Goal: Find specific page/section: Find specific page/section

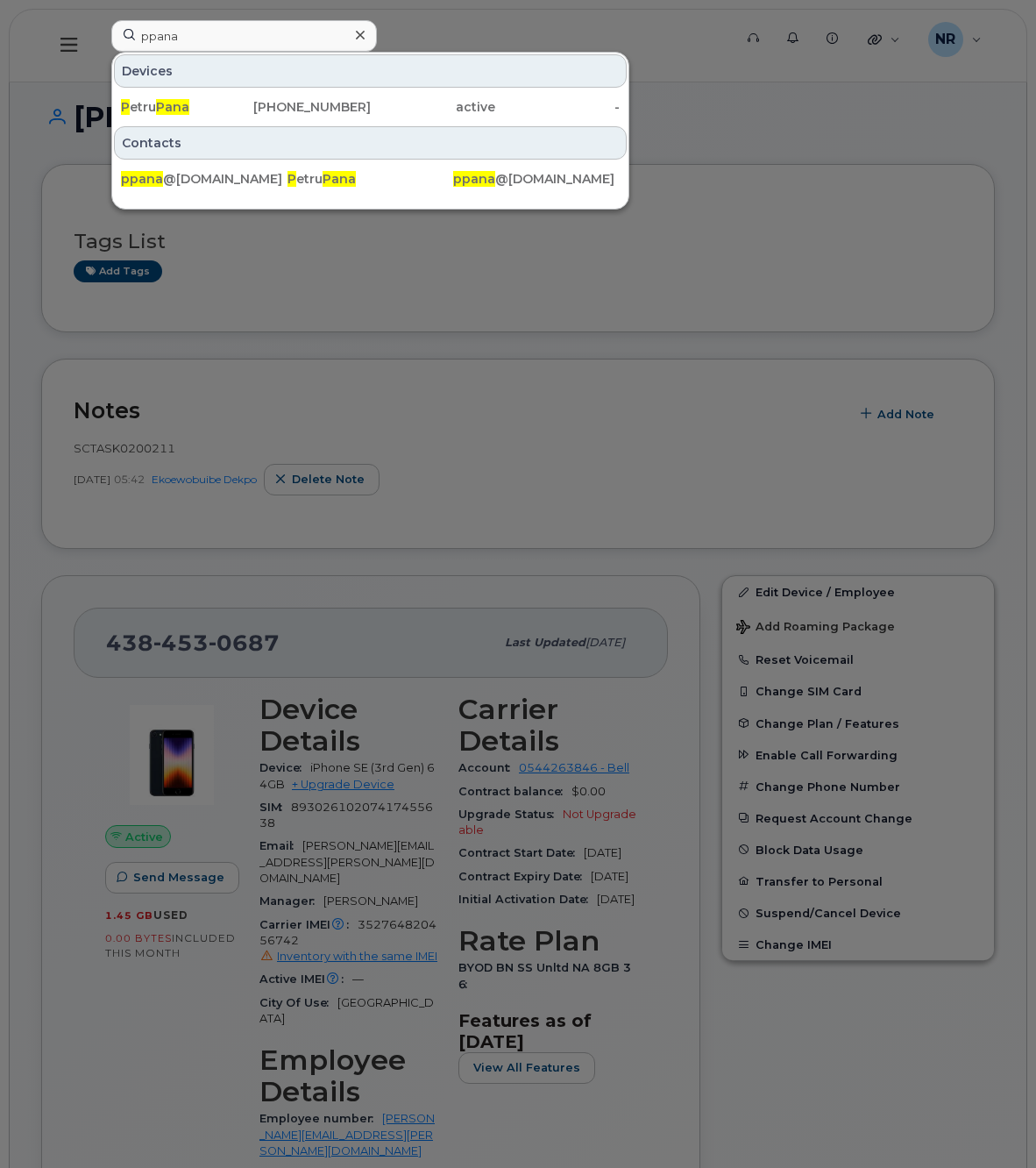
scroll to position [110, 0]
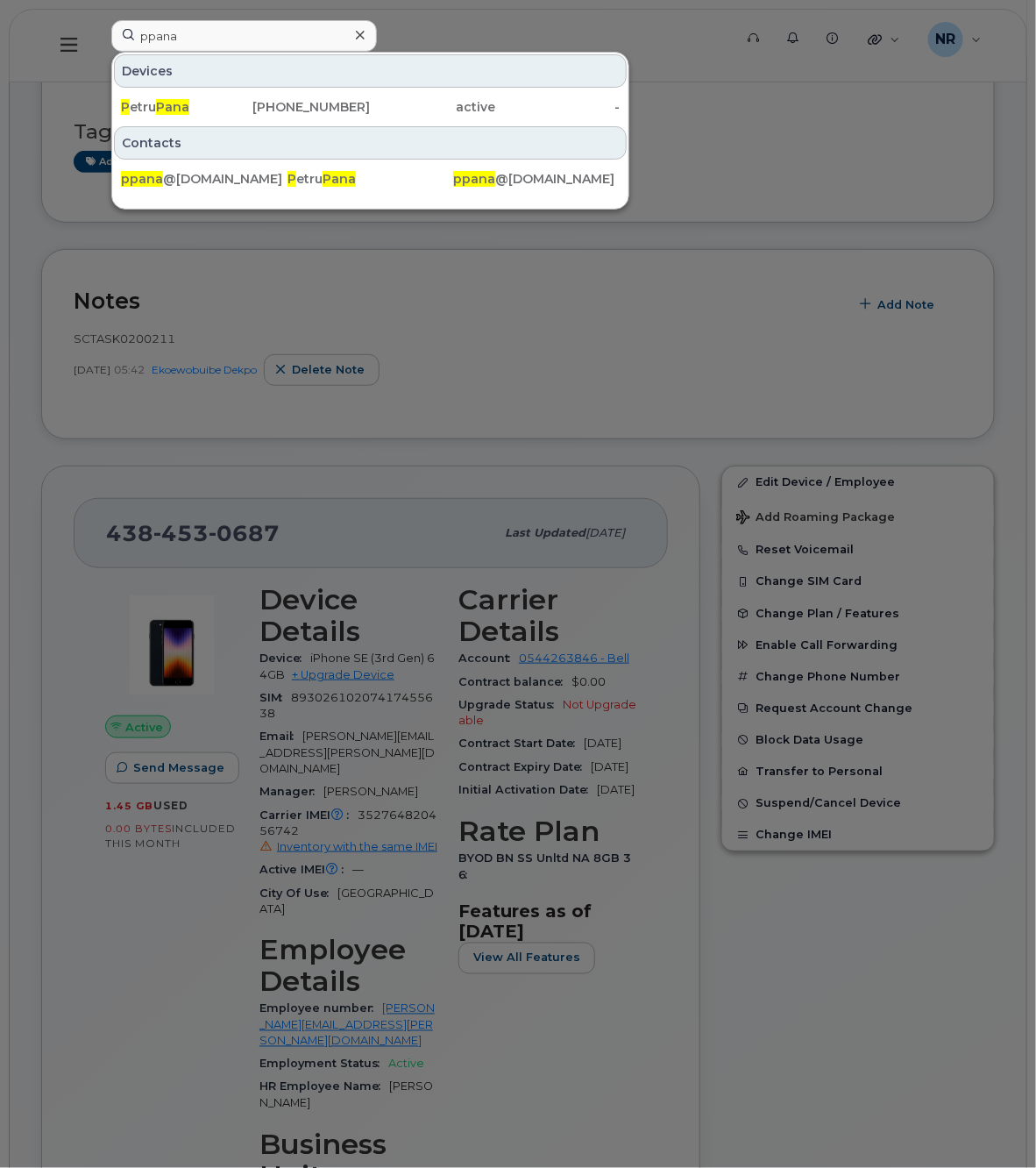
drag, startPoint x: 211, startPoint y: 35, endPoint x: 42, endPoint y: 35, distance: 169.0
click at [97, 35] on div "ppana Devices P etru Pana [PHONE_NUMBER] active - Contacts ppana @[DOMAIN_NAME]…" at bounding box center [416, 45] width 638 height 50
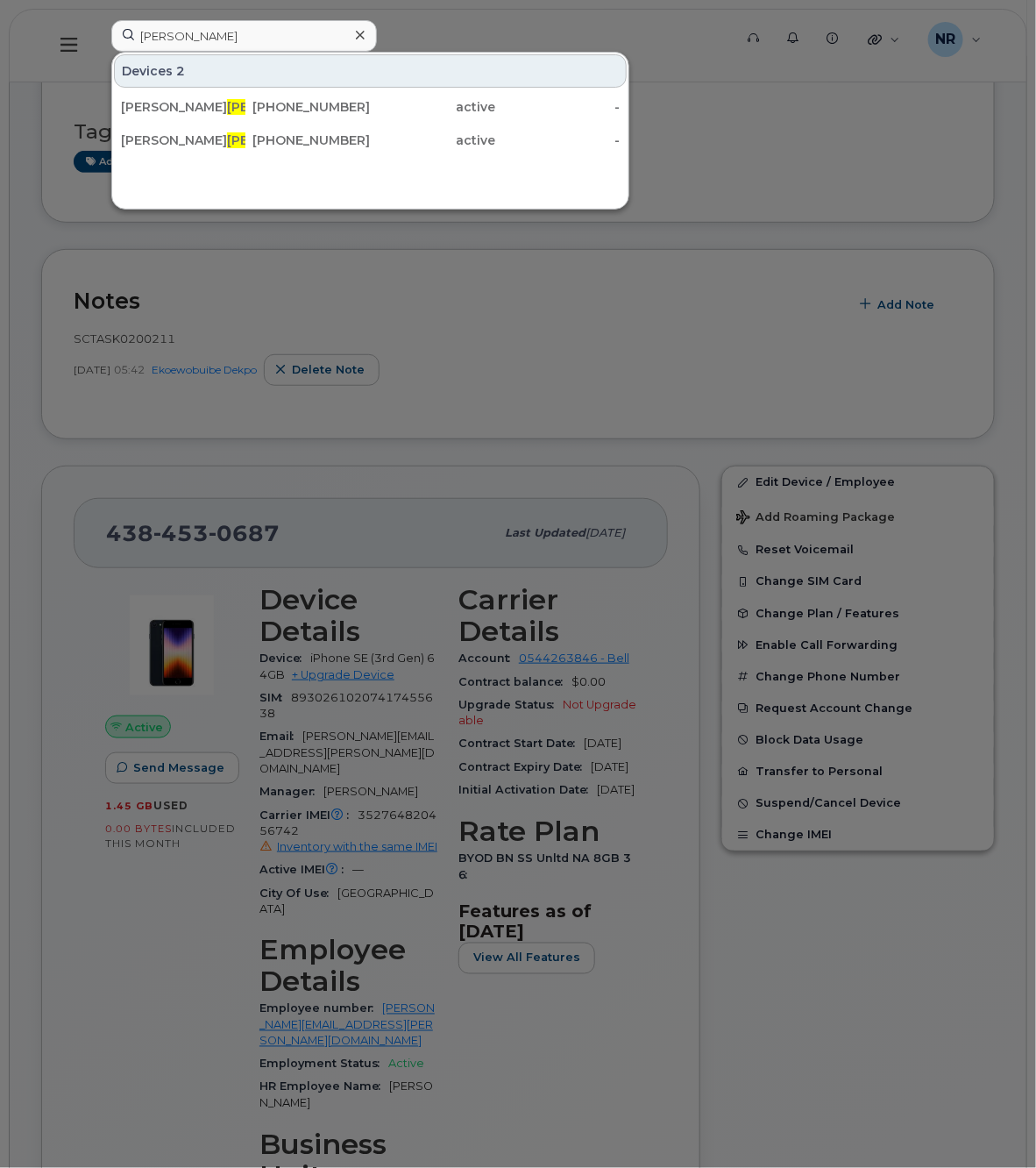
type input "[PERSON_NAME]"
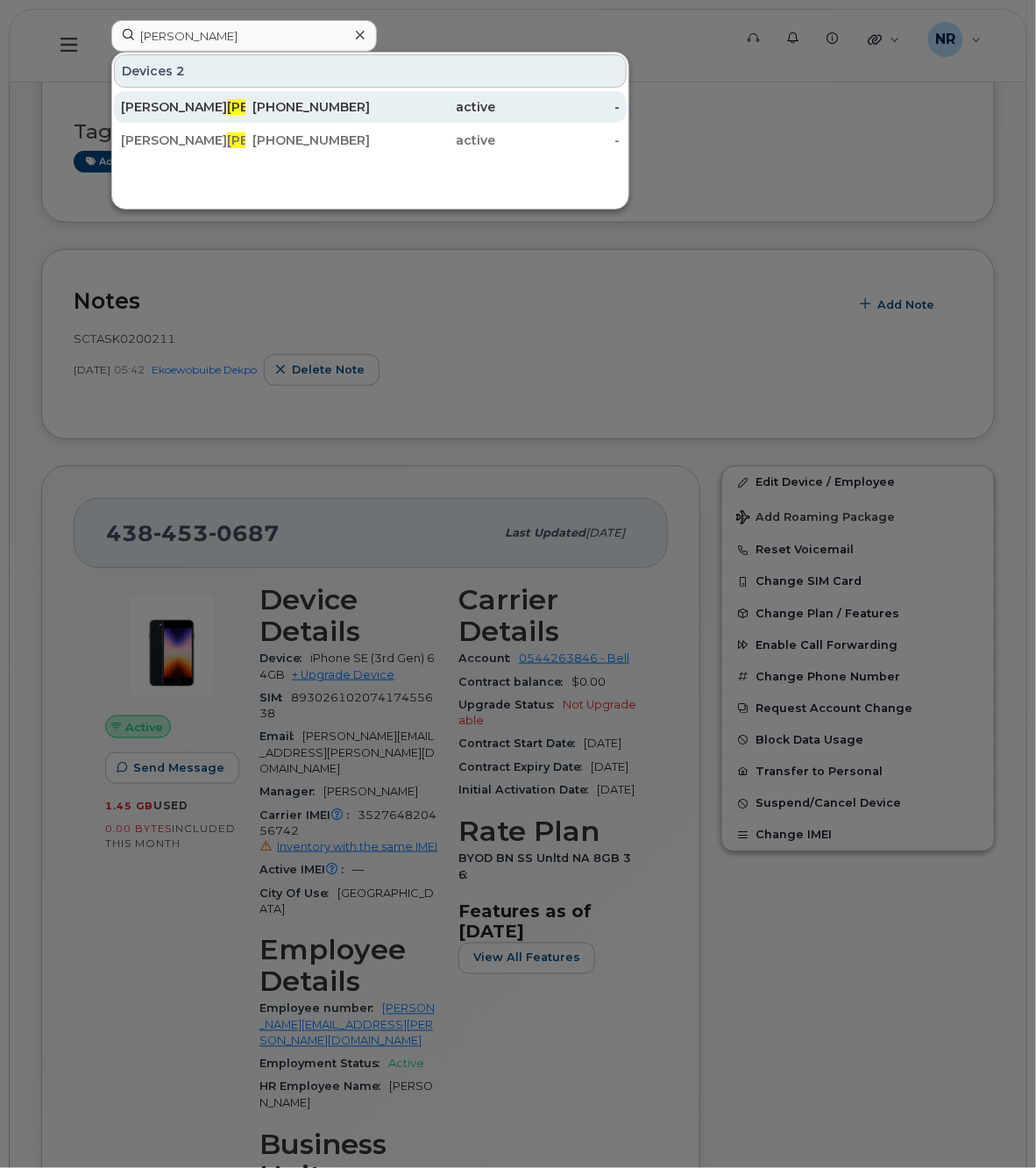
drag, startPoint x: 139, startPoint y: 110, endPoint x: 540, endPoint y: 97, distance: 401.2
click at [139, 110] on div "Alexis Neal" at bounding box center [183, 107] width 125 height 18
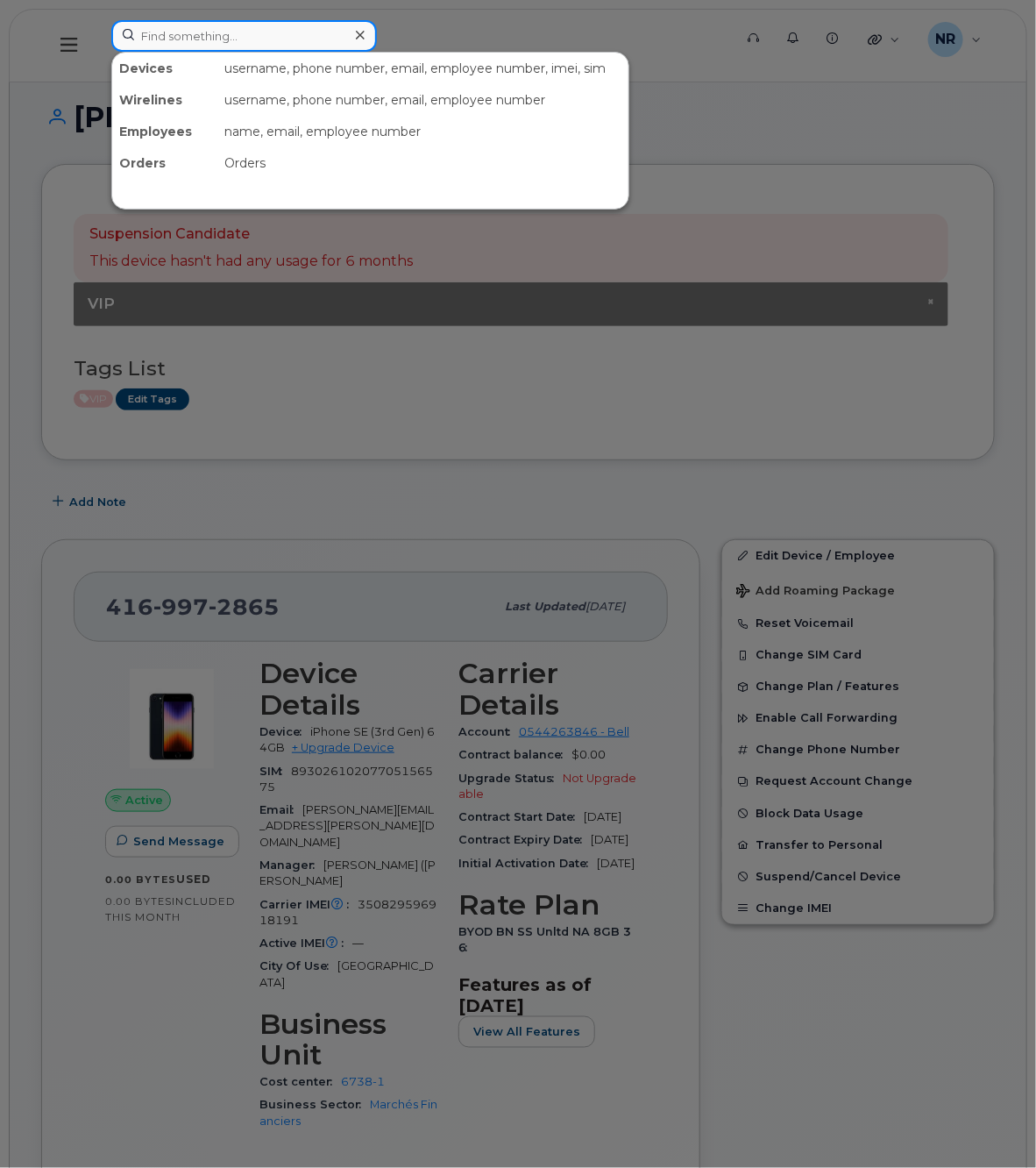
click at [292, 32] on input at bounding box center [243, 36] width 265 height 32
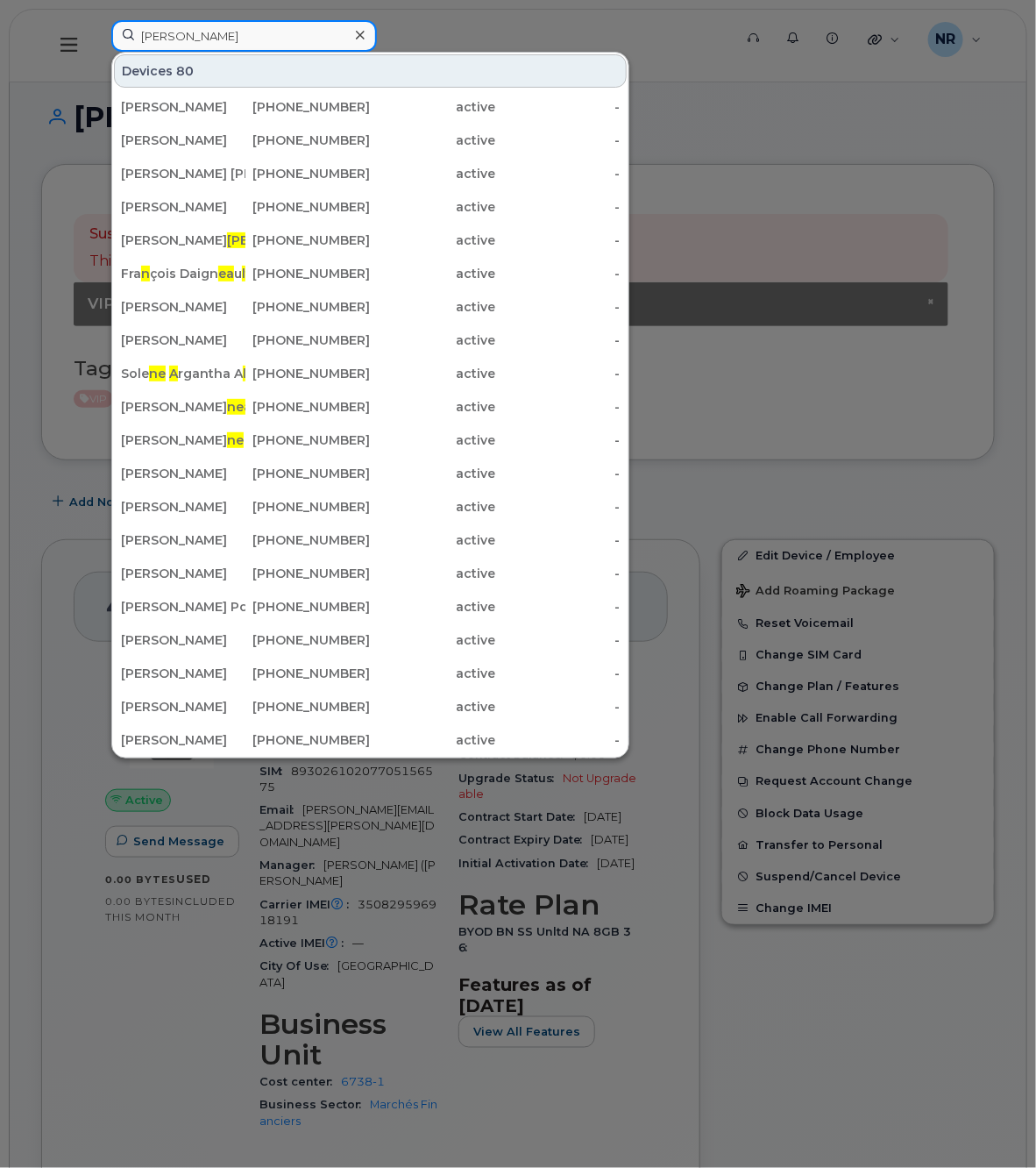
type input "[PERSON_NAME]"
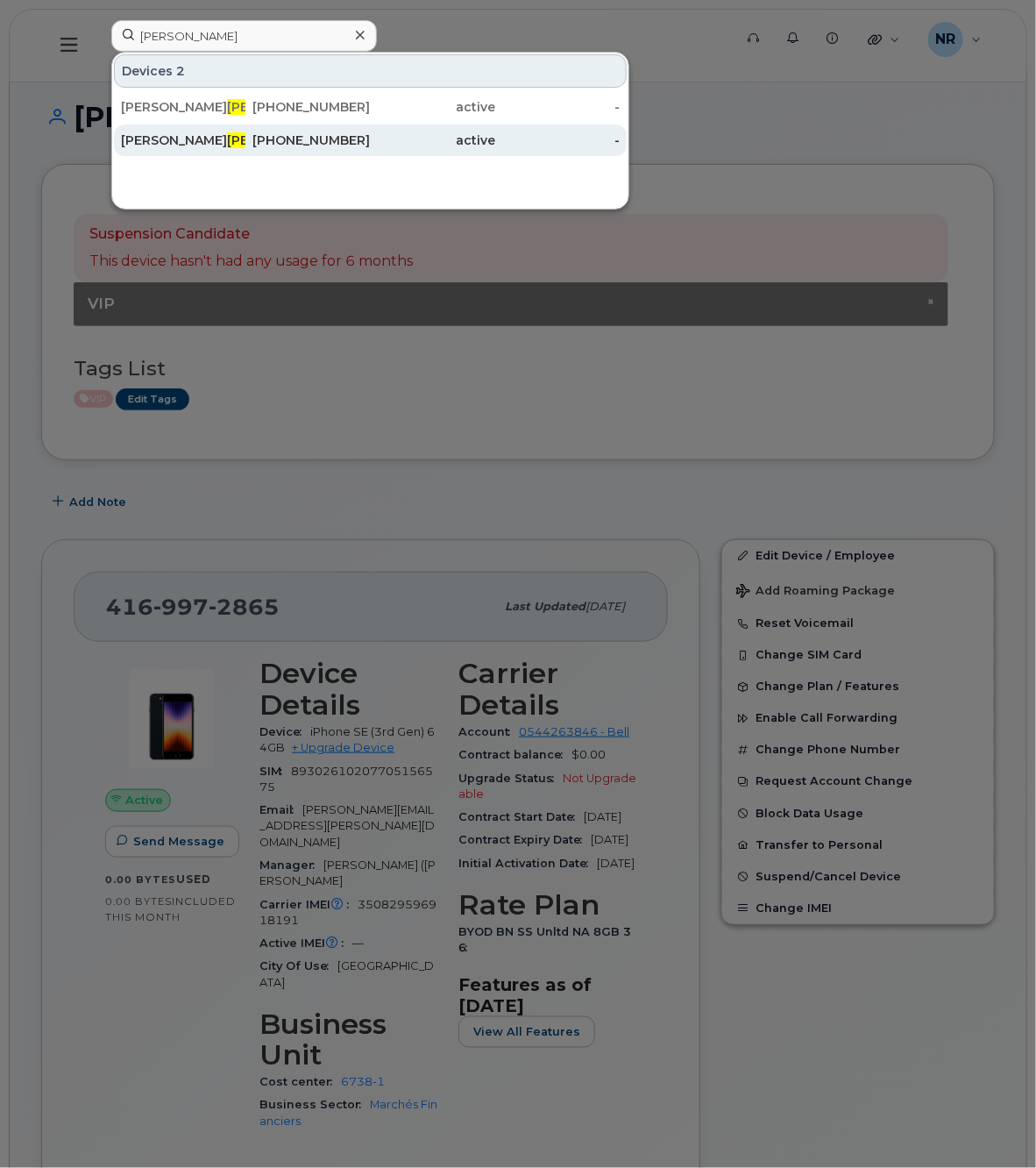
click at [134, 149] on div "[PERSON_NAME]" at bounding box center [183, 141] width 125 height 32
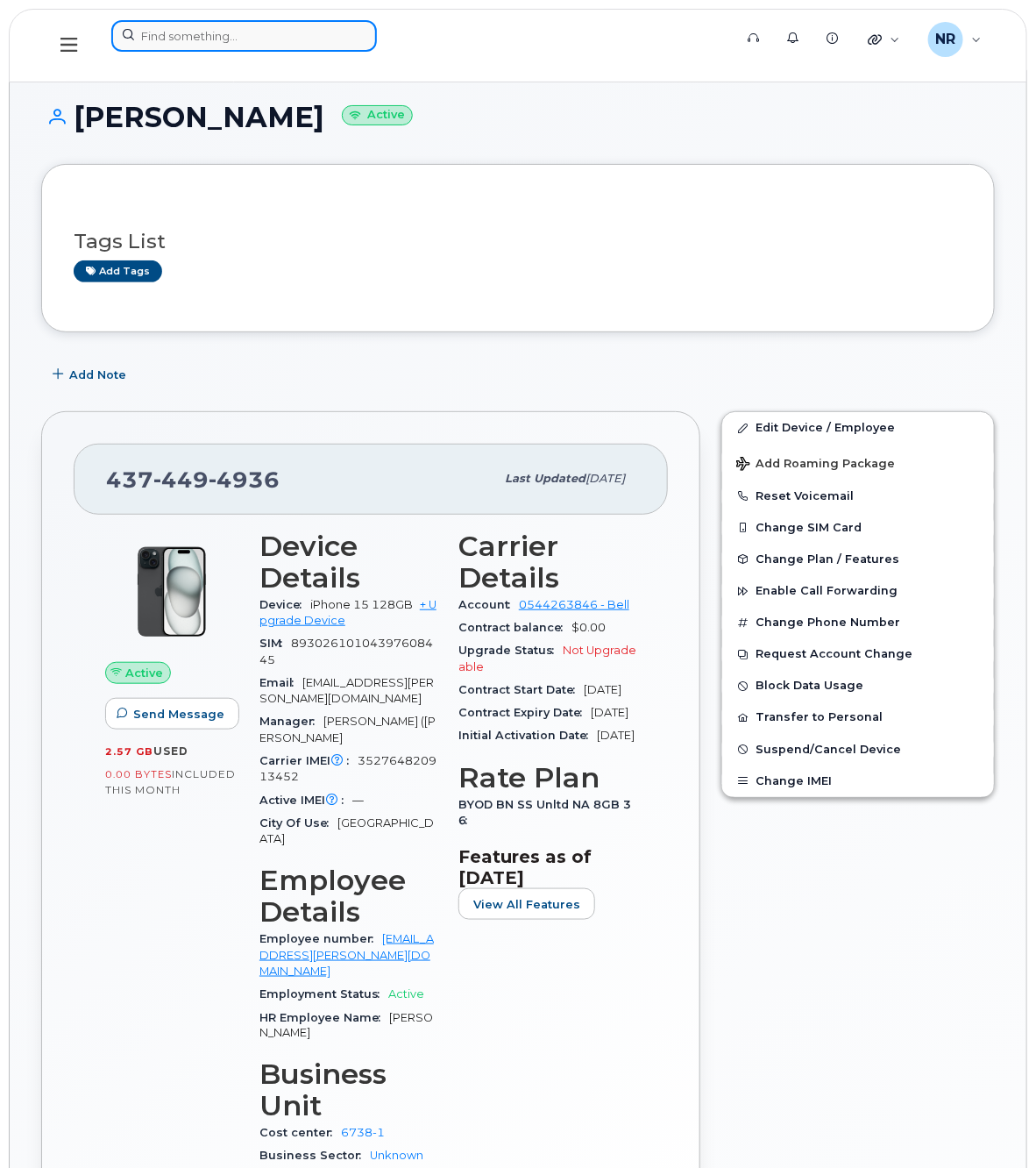
click at [206, 24] on input at bounding box center [243, 36] width 265 height 32
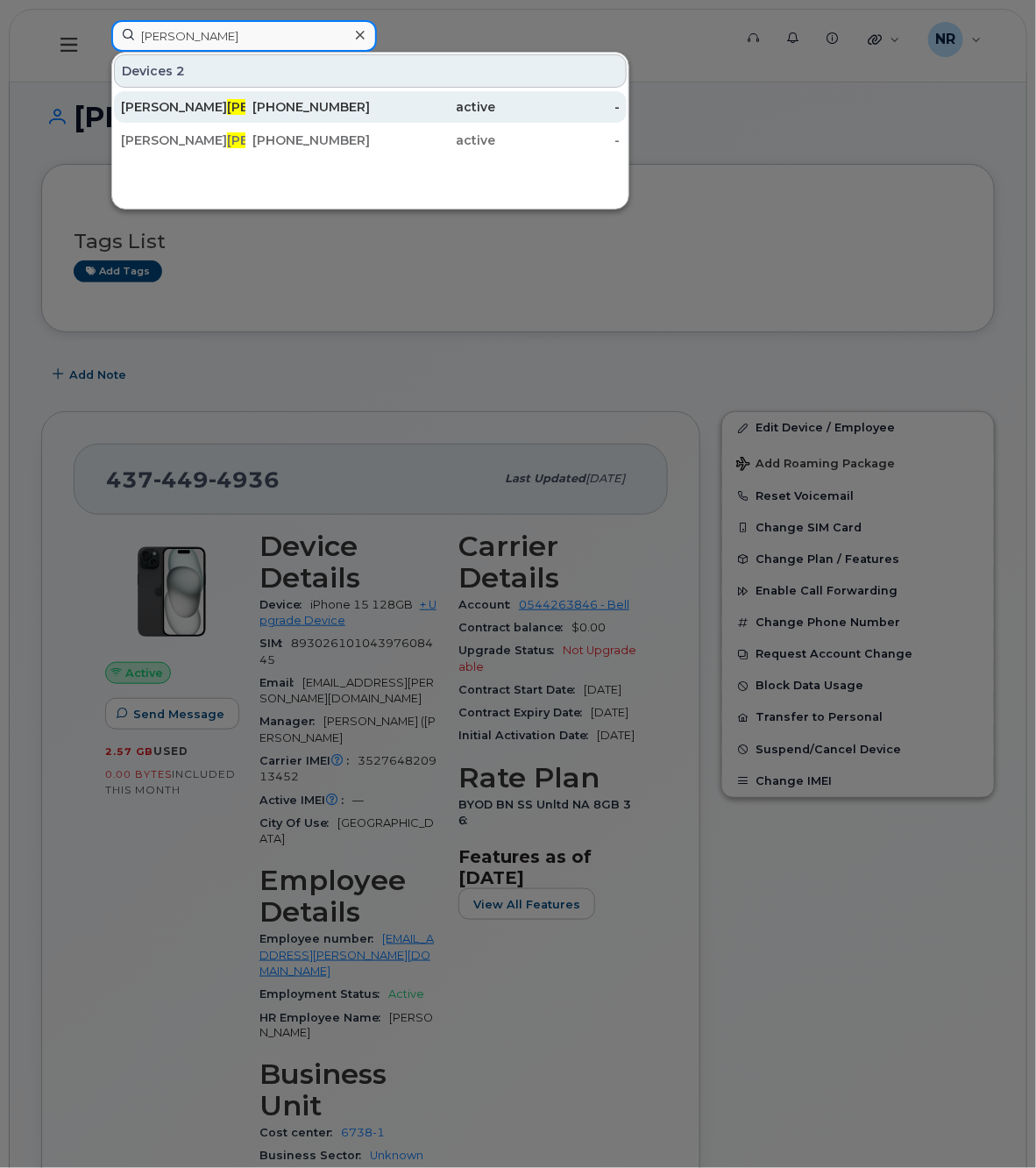
type input "[PERSON_NAME]"
click at [137, 111] on div "[PERSON_NAME]" at bounding box center [183, 107] width 125 height 18
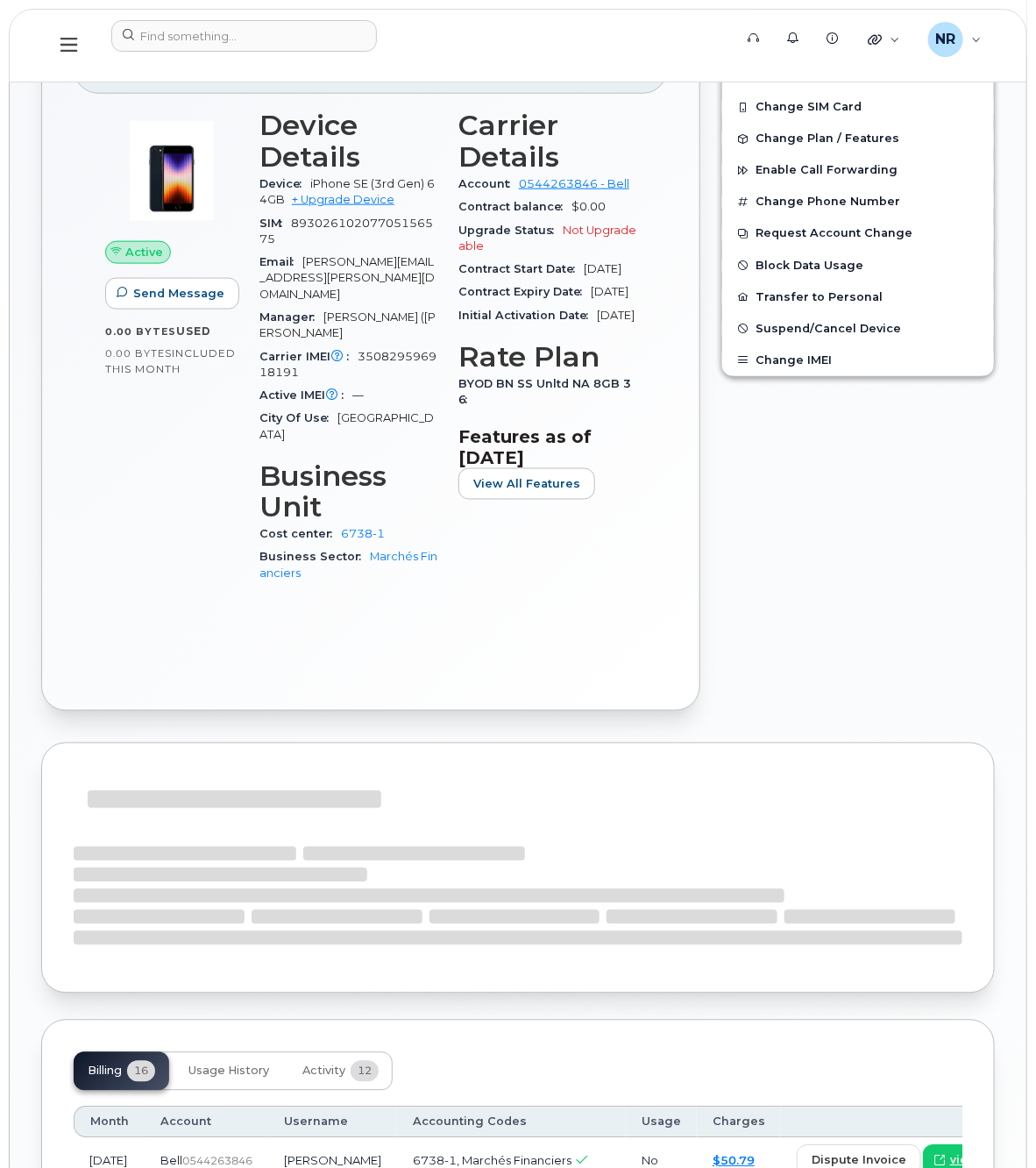
scroll to position [767, 0]
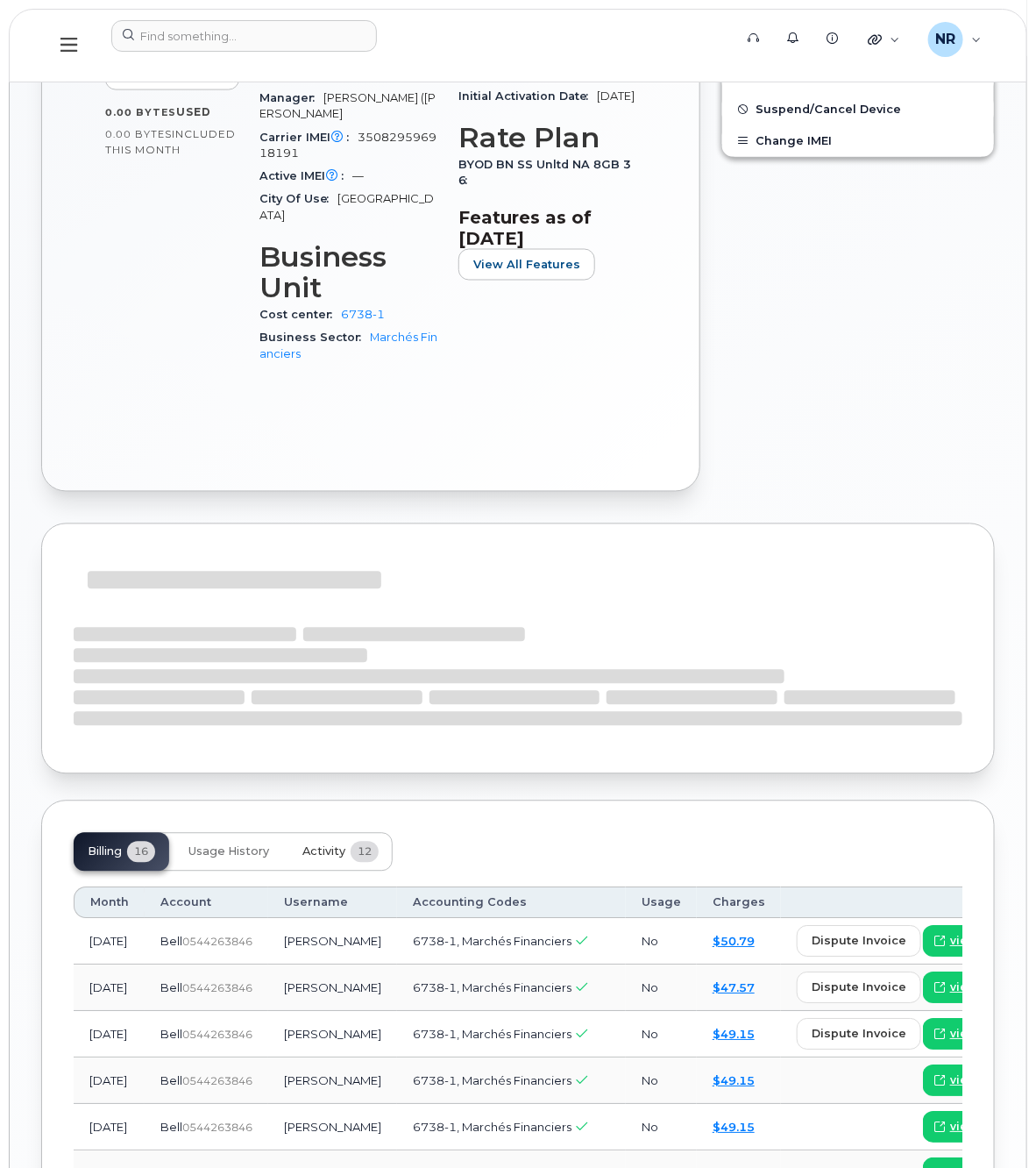
click at [319, 845] on span "Activity" at bounding box center [324, 852] width 43 height 14
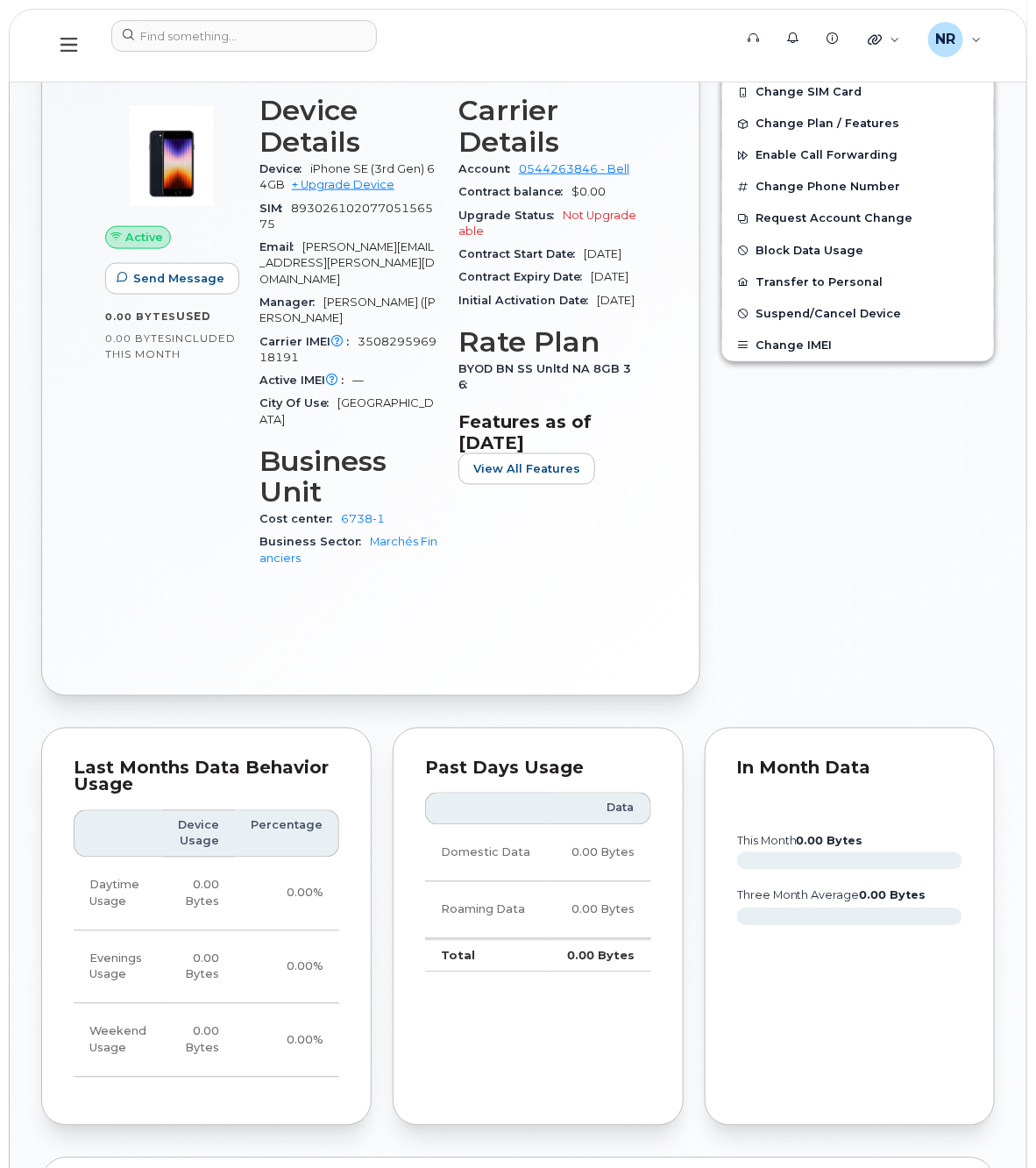
scroll to position [329, 0]
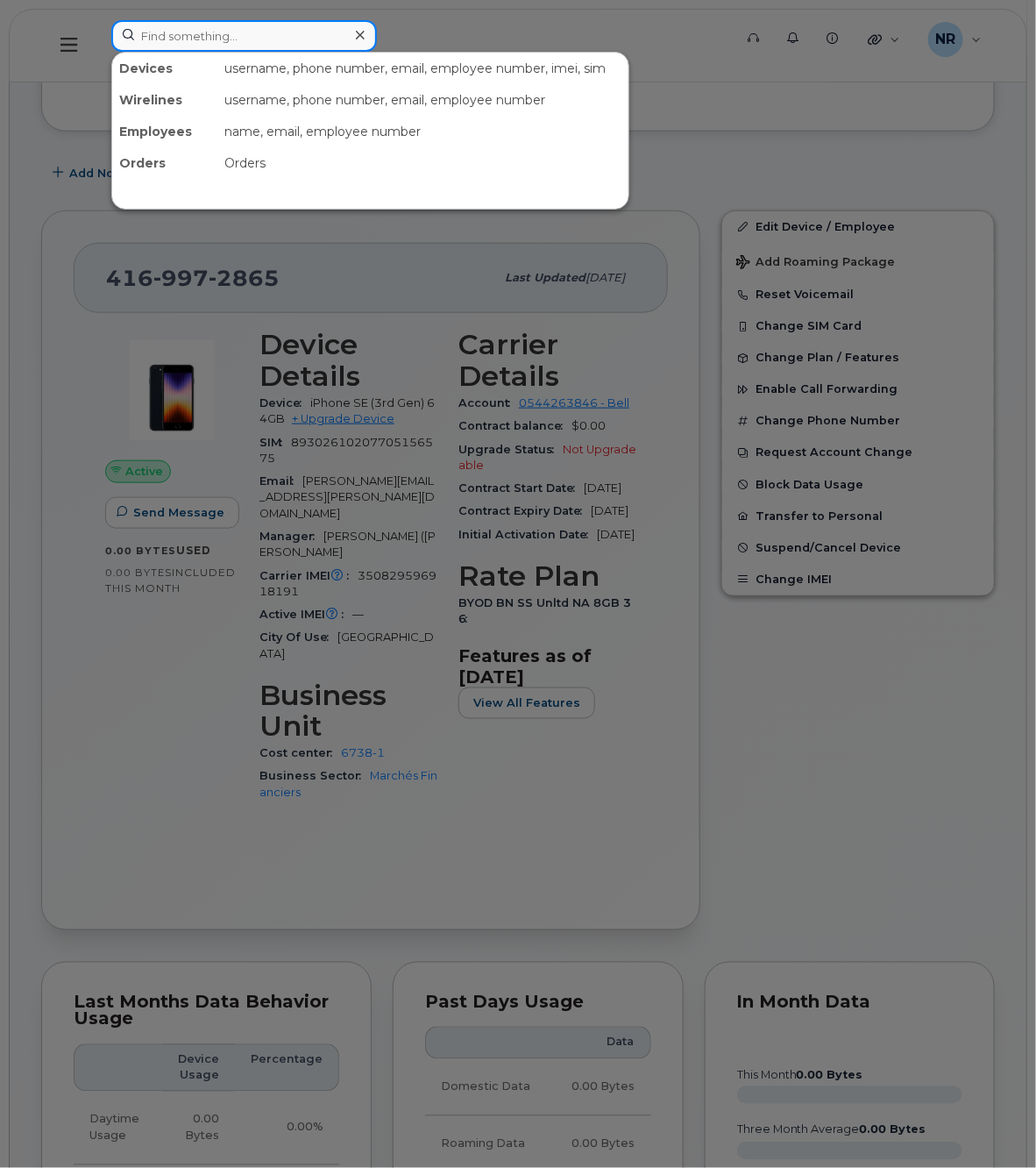
click at [235, 35] on input at bounding box center [243, 36] width 265 height 32
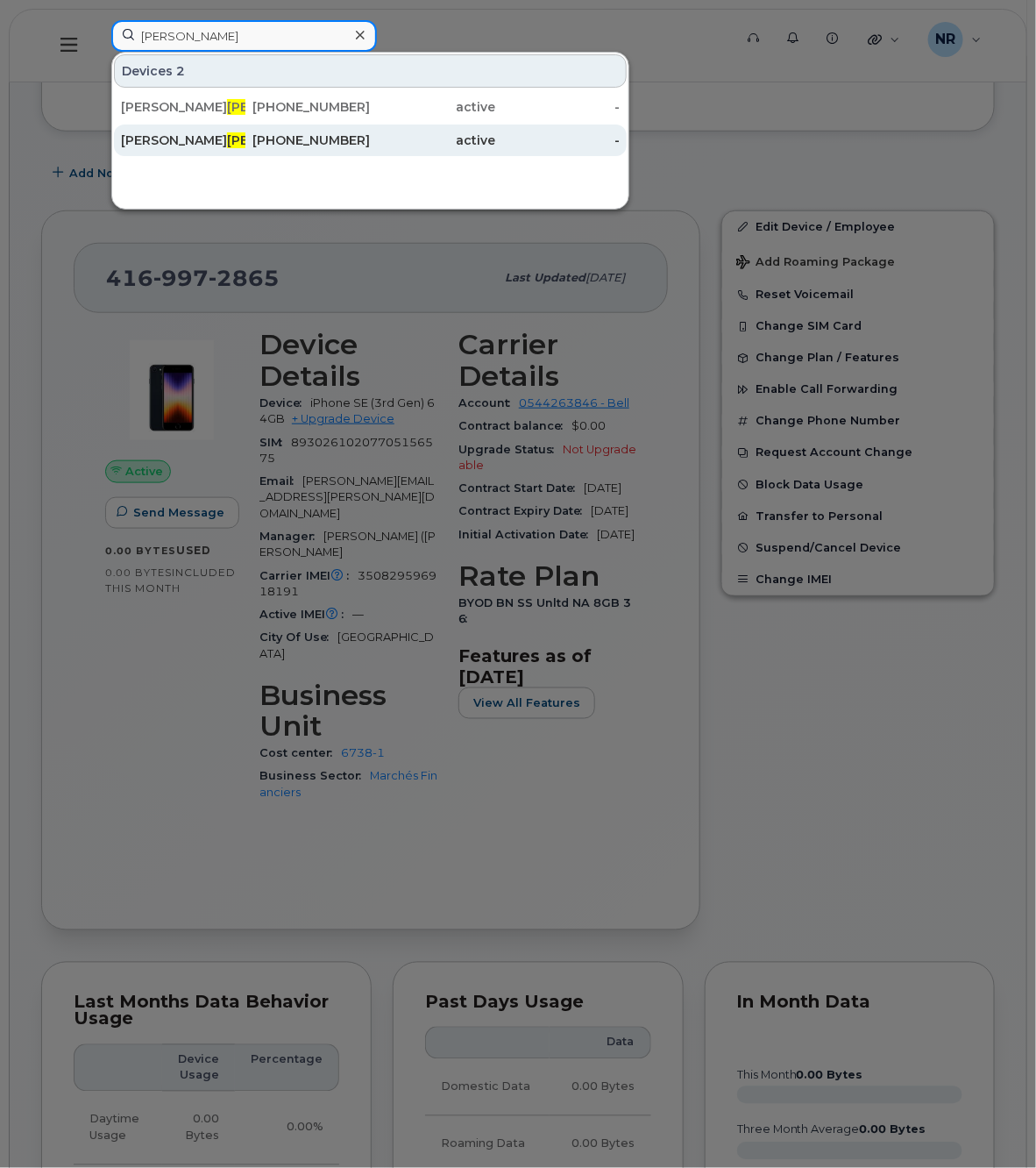
type input "[PERSON_NAME]"
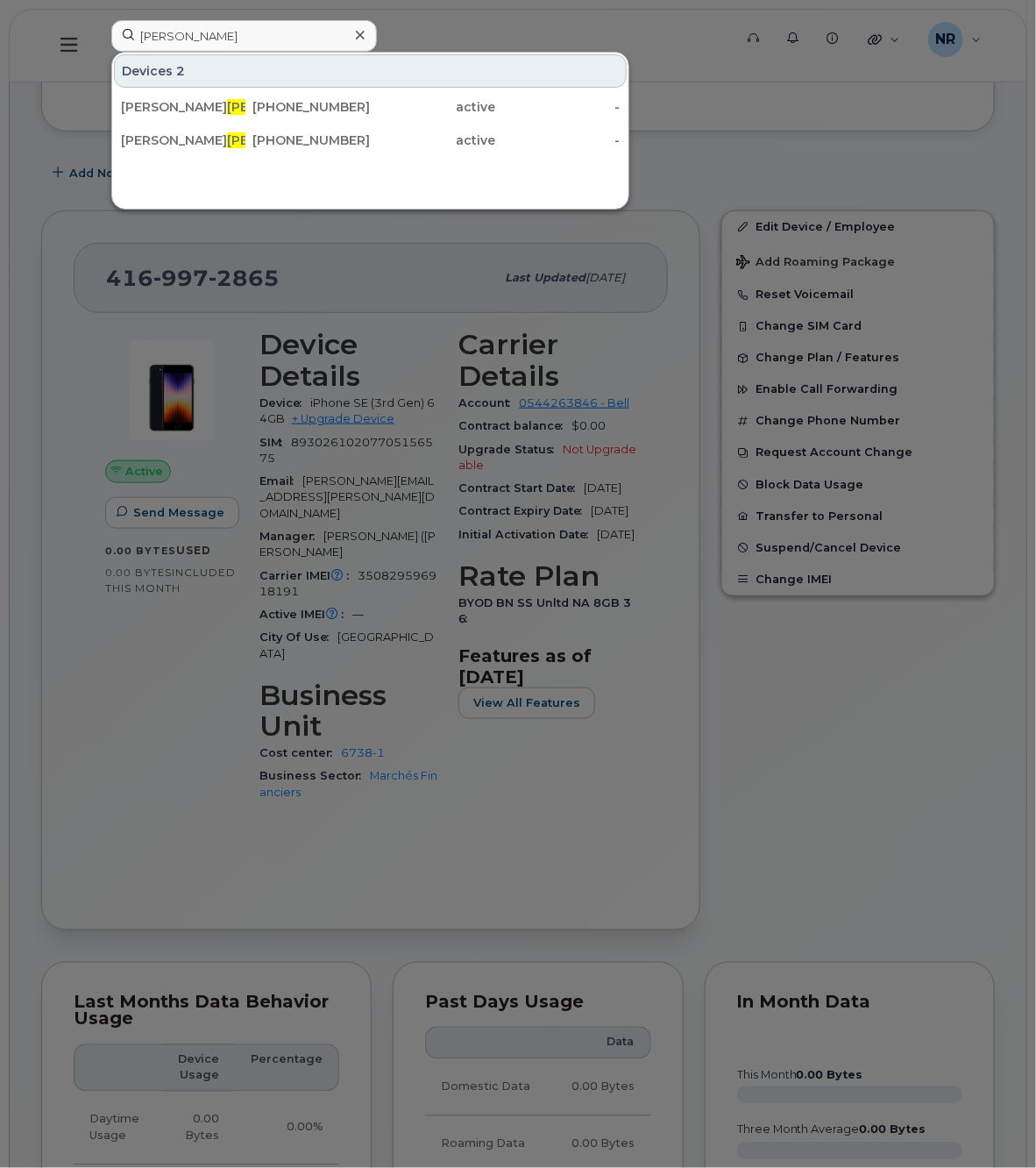
drag, startPoint x: 155, startPoint y: 142, endPoint x: 316, endPoint y: 172, distance: 163.8
click at [155, 142] on div "[PERSON_NAME]" at bounding box center [183, 141] width 125 height 18
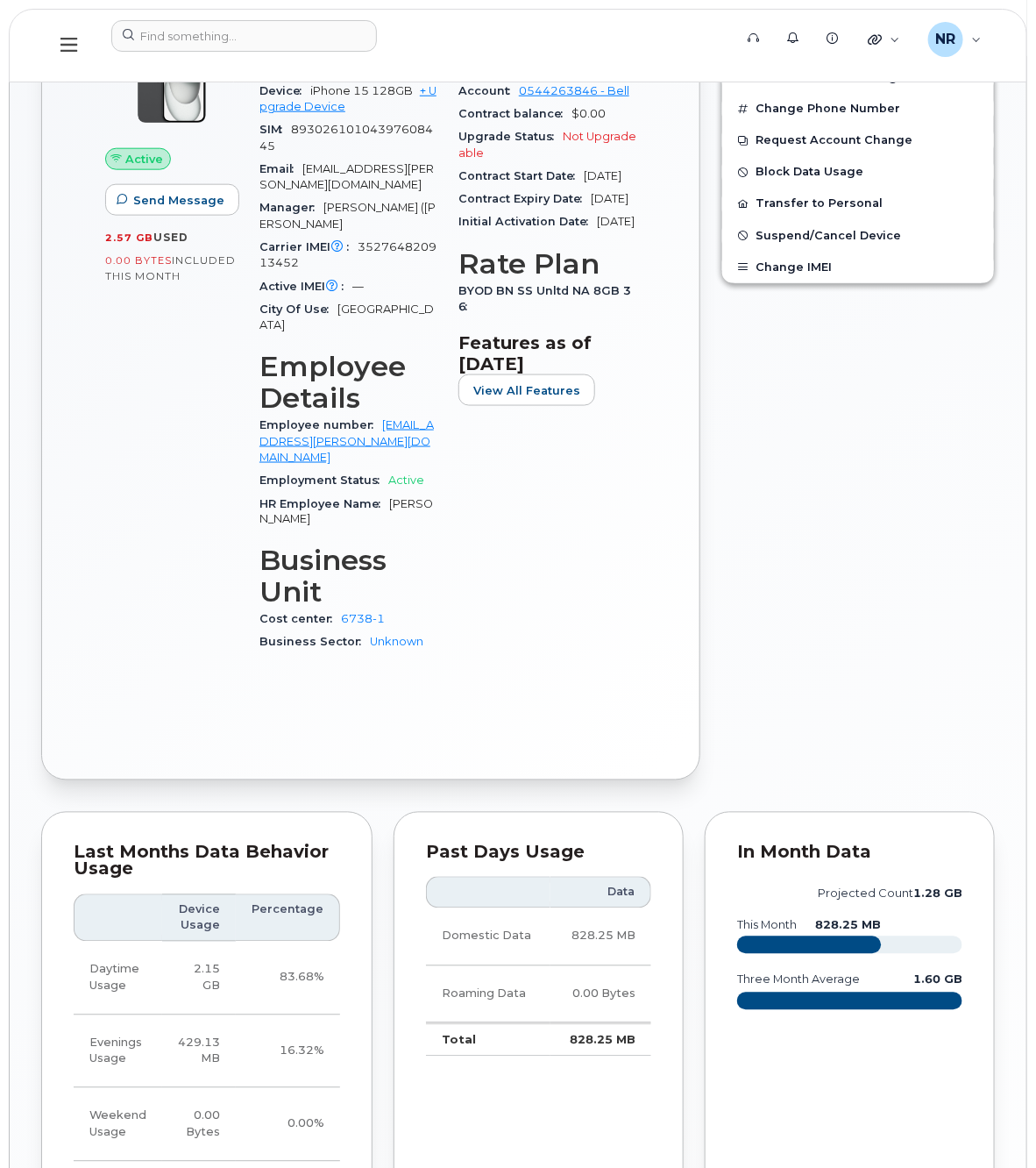
scroll to position [767, 0]
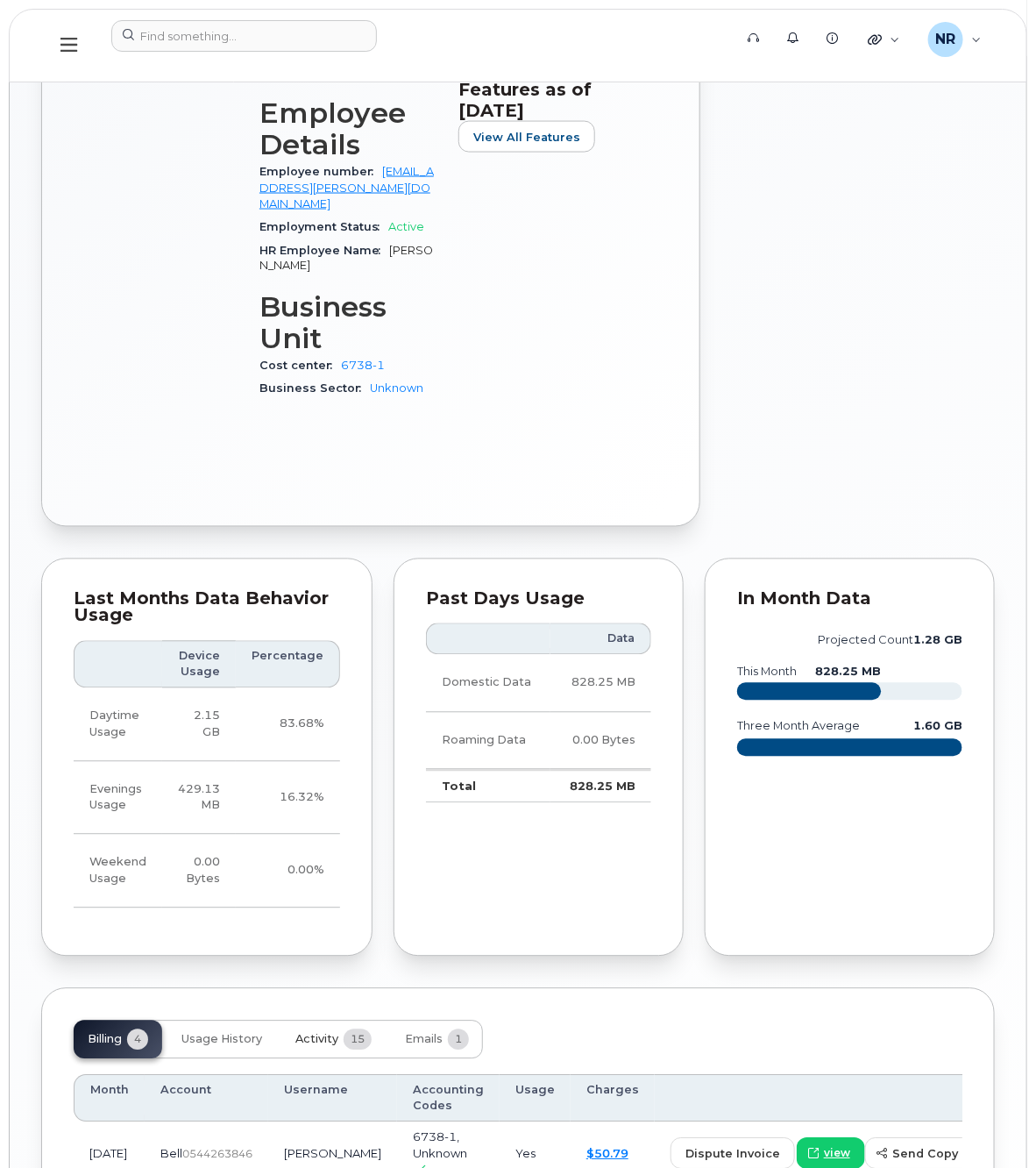
click at [331, 1032] on span "Activity" at bounding box center [317, 1039] width 43 height 14
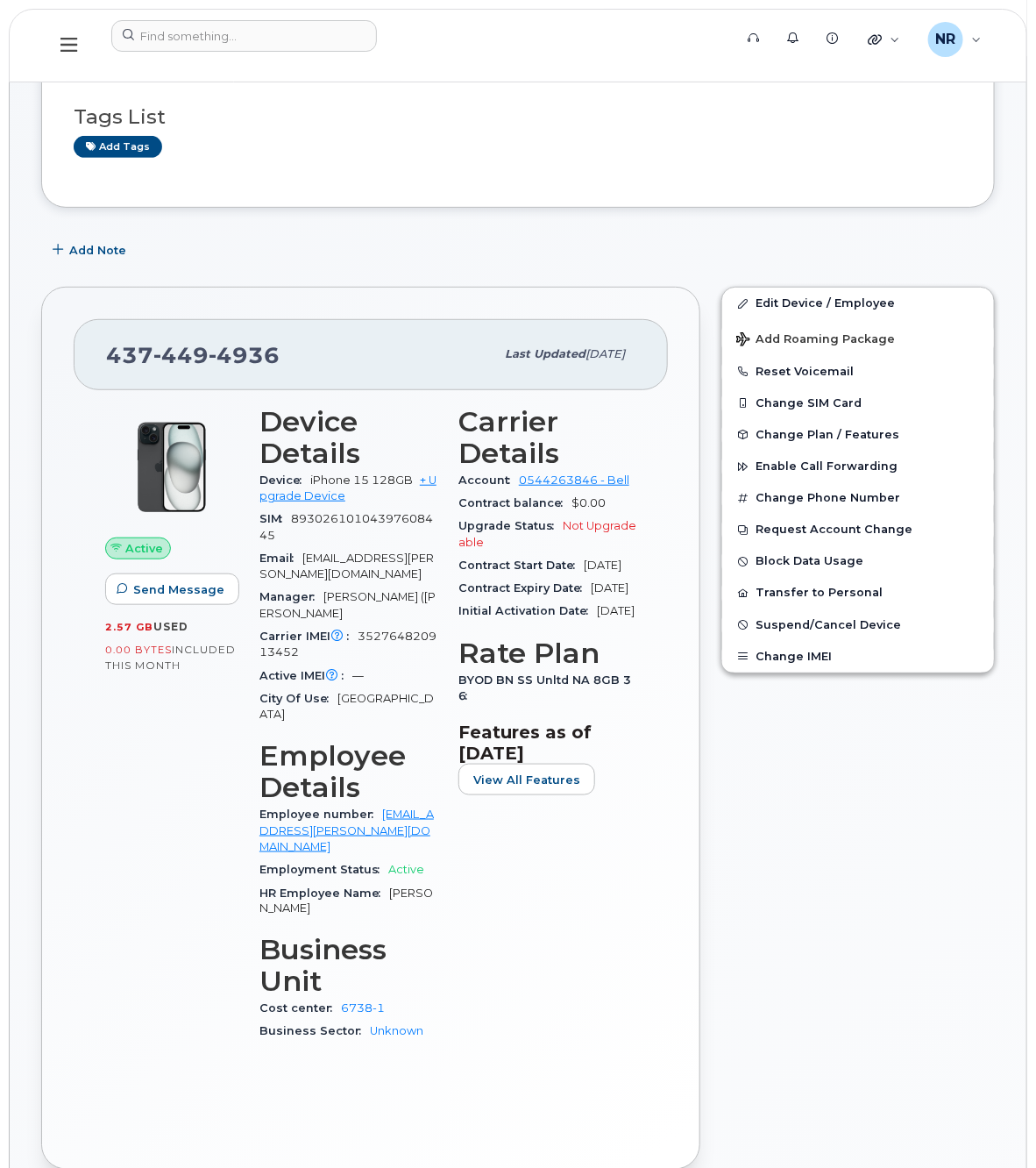
scroll to position [0, 0]
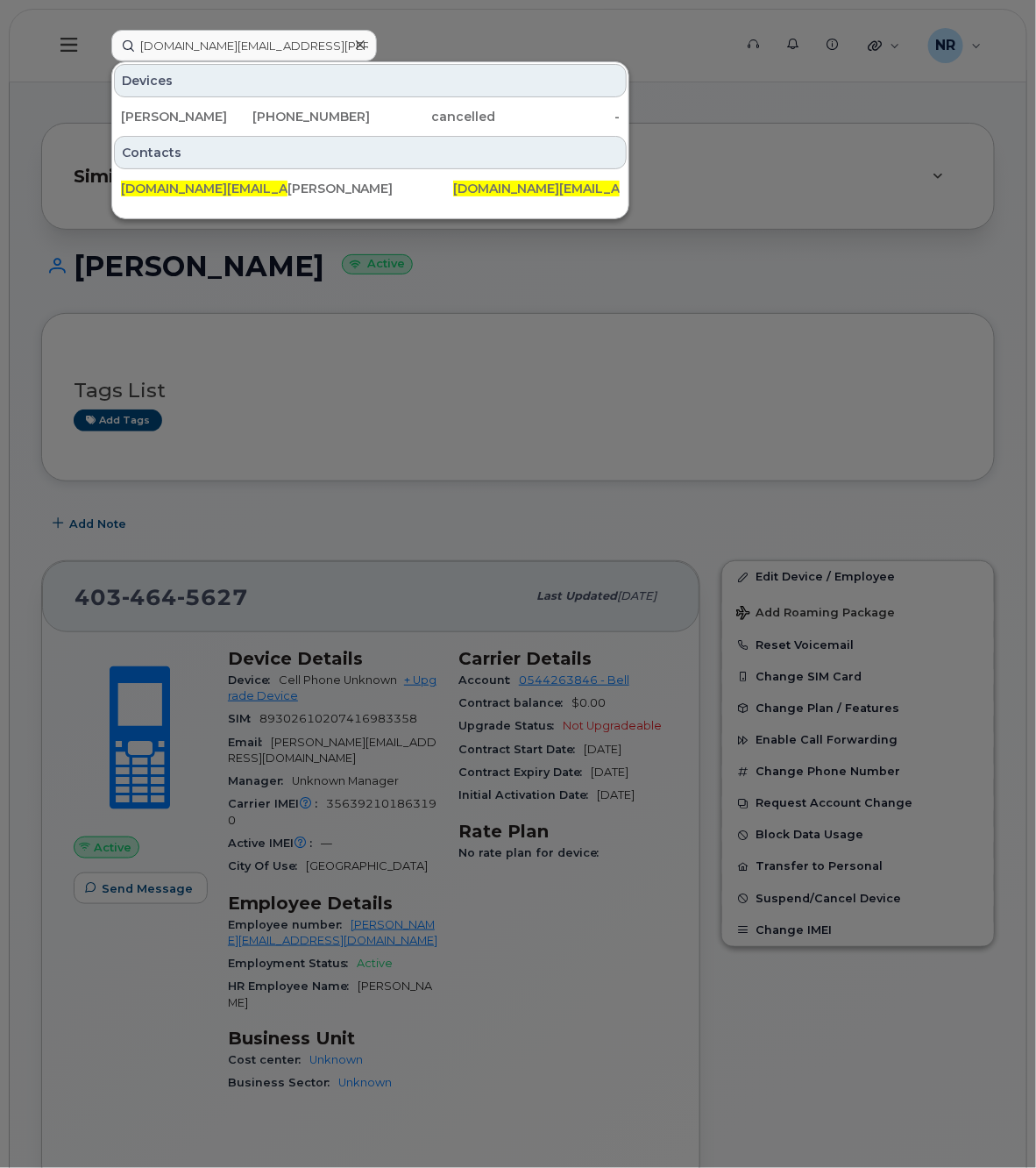
click at [364, 47] on icon at bounding box center [360, 45] width 9 height 14
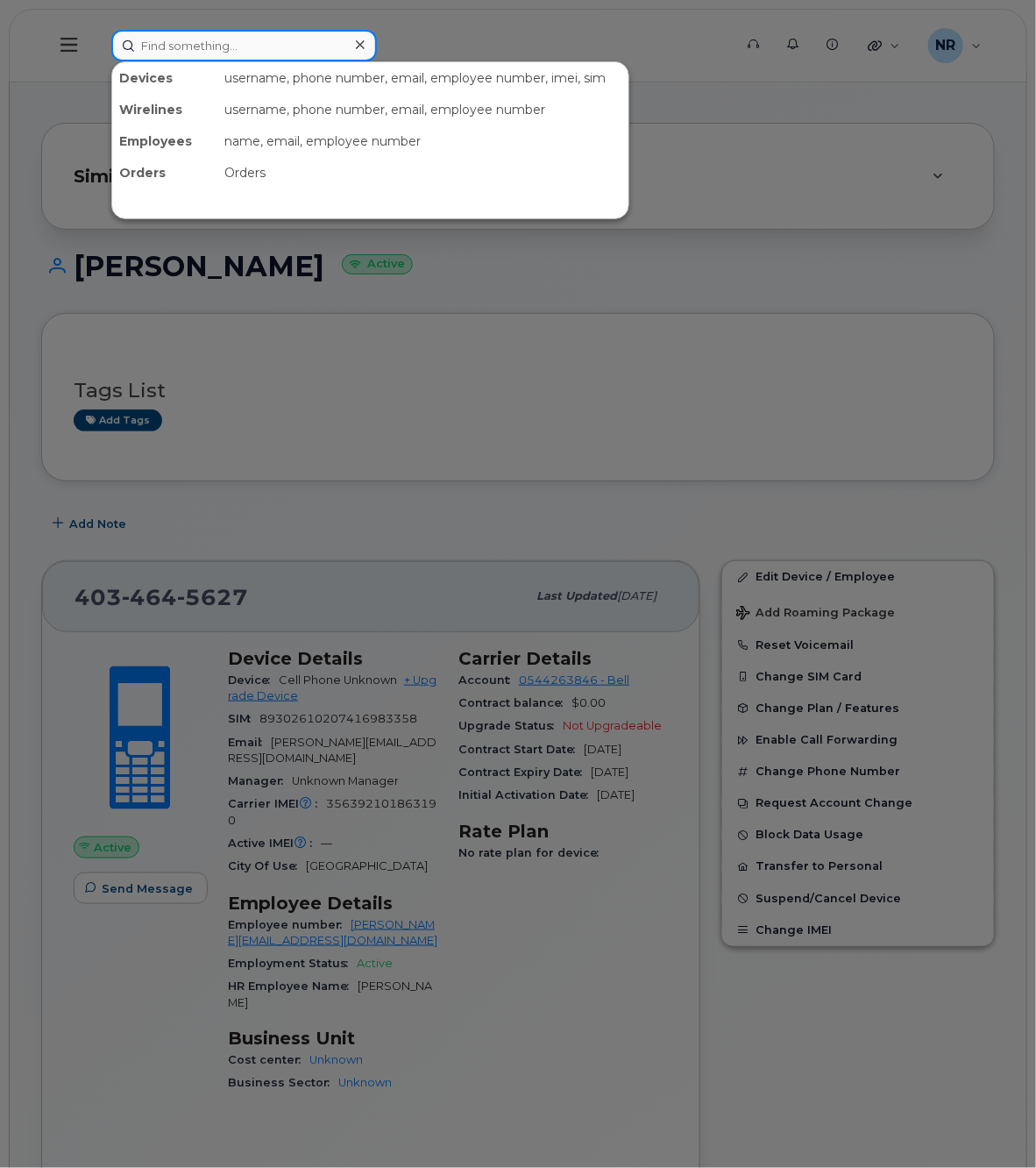
click at [247, 45] on input at bounding box center [243, 46] width 265 height 32
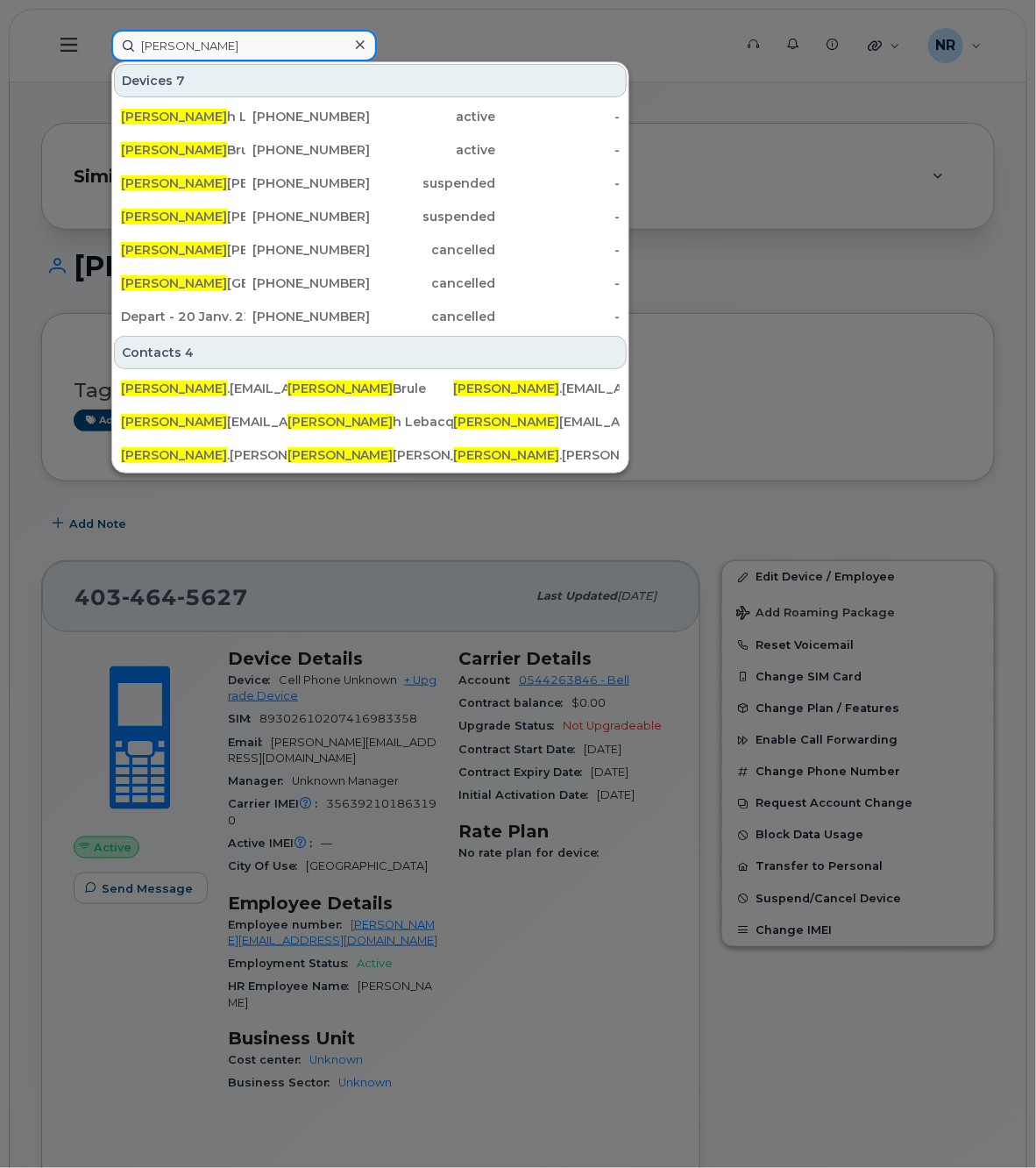
drag, startPoint x: 247, startPoint y: 45, endPoint x: 67, endPoint y: 40, distance: 180.1
click at [97, 40] on div "joshua Devices 7 Joshua h Lebacq 438-889-3624 active - Joshua Brule 437-422-523…" at bounding box center [416, 46] width 638 height 32
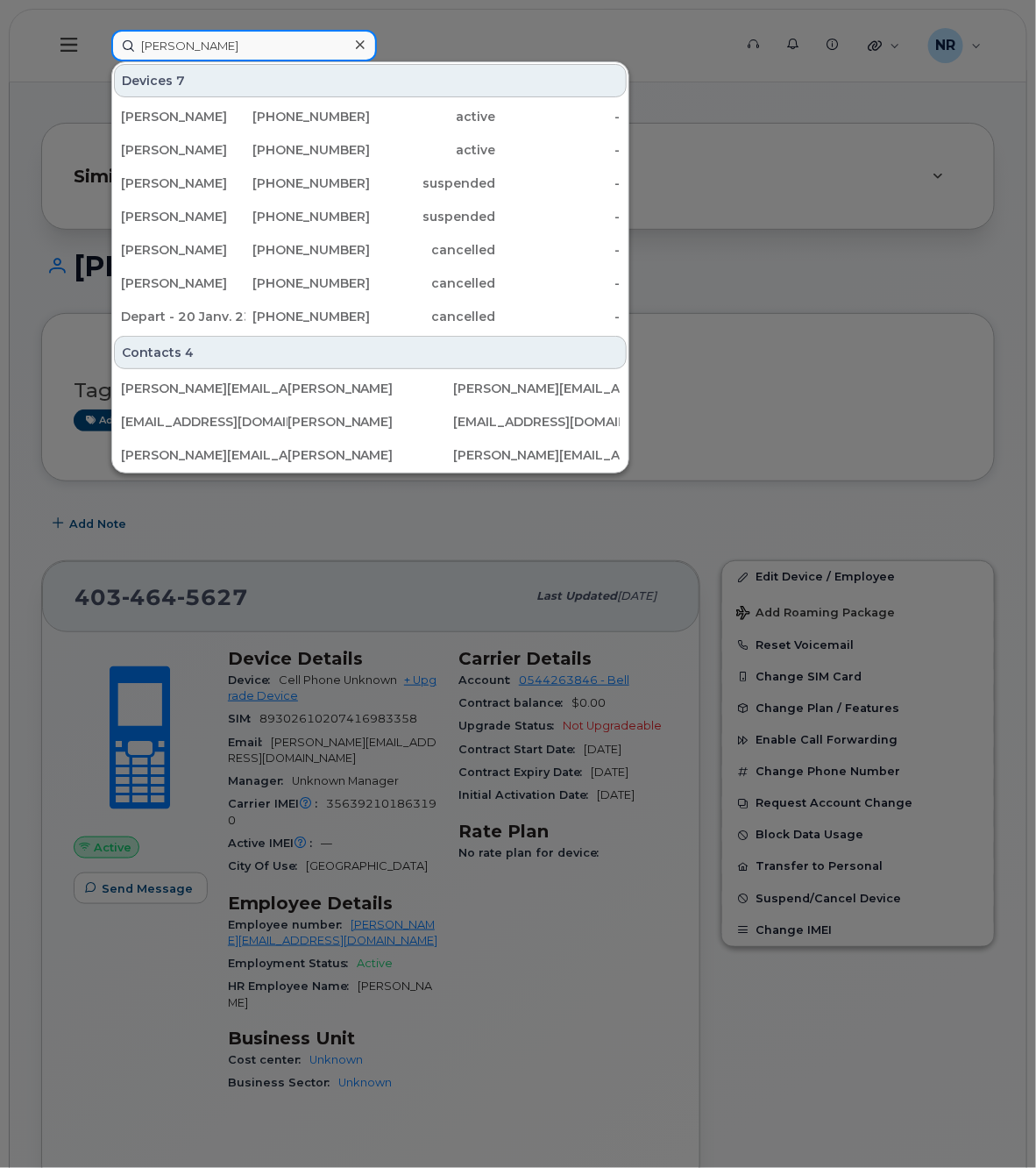
type input "renaud"
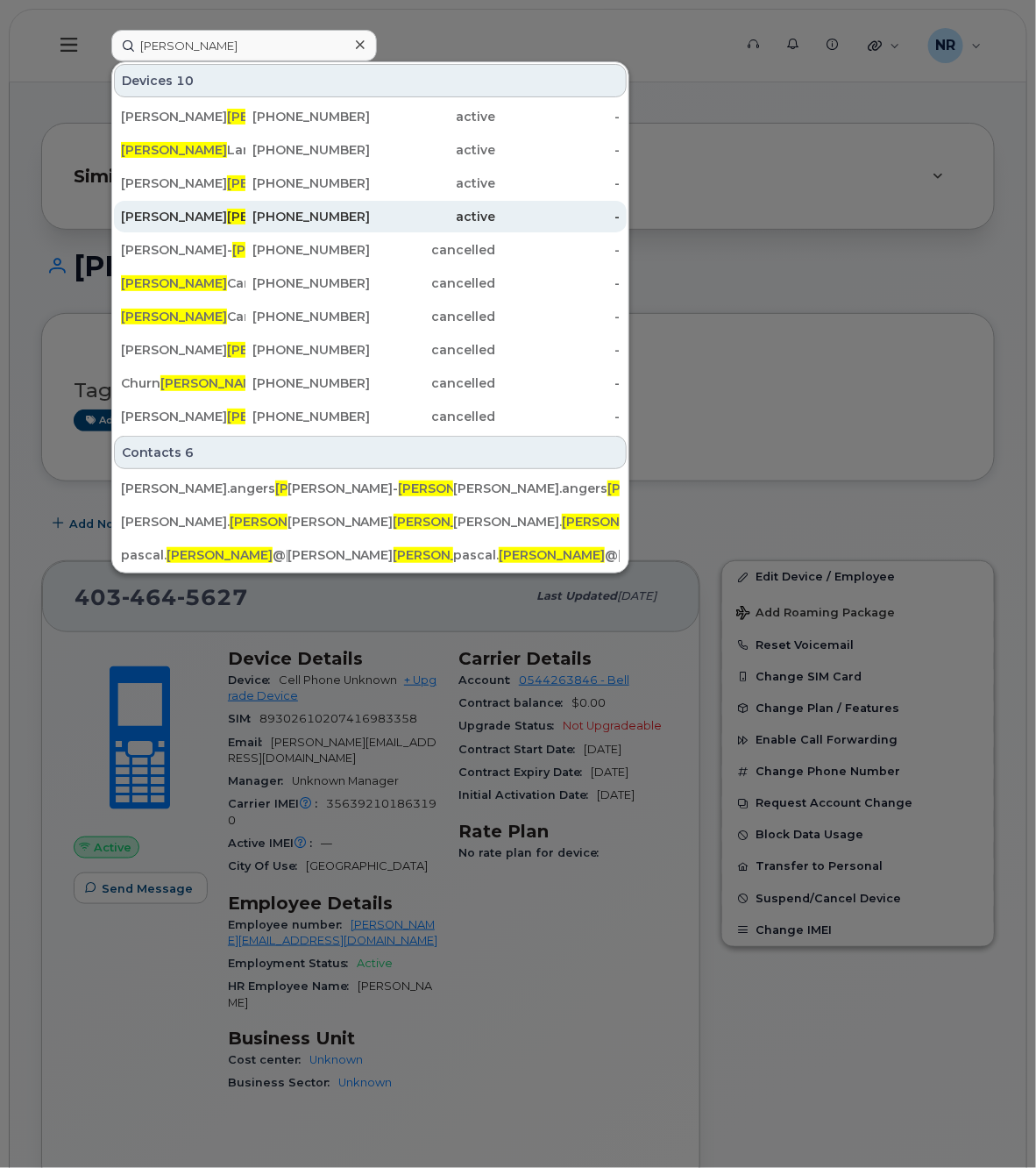
click at [149, 211] on div "Pierre Renaud" at bounding box center [183, 217] width 125 height 18
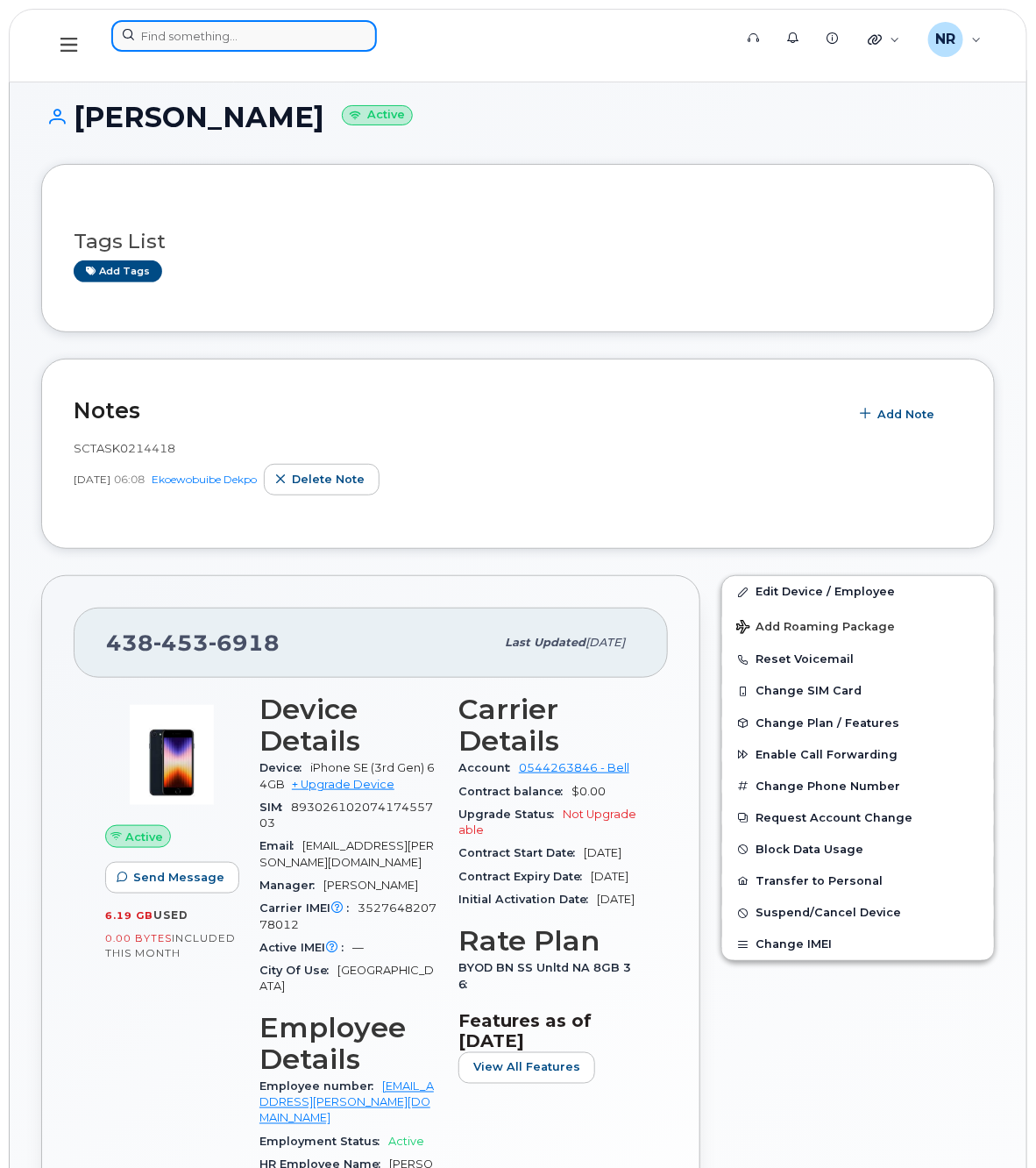
click at [216, 33] on input at bounding box center [243, 36] width 265 height 32
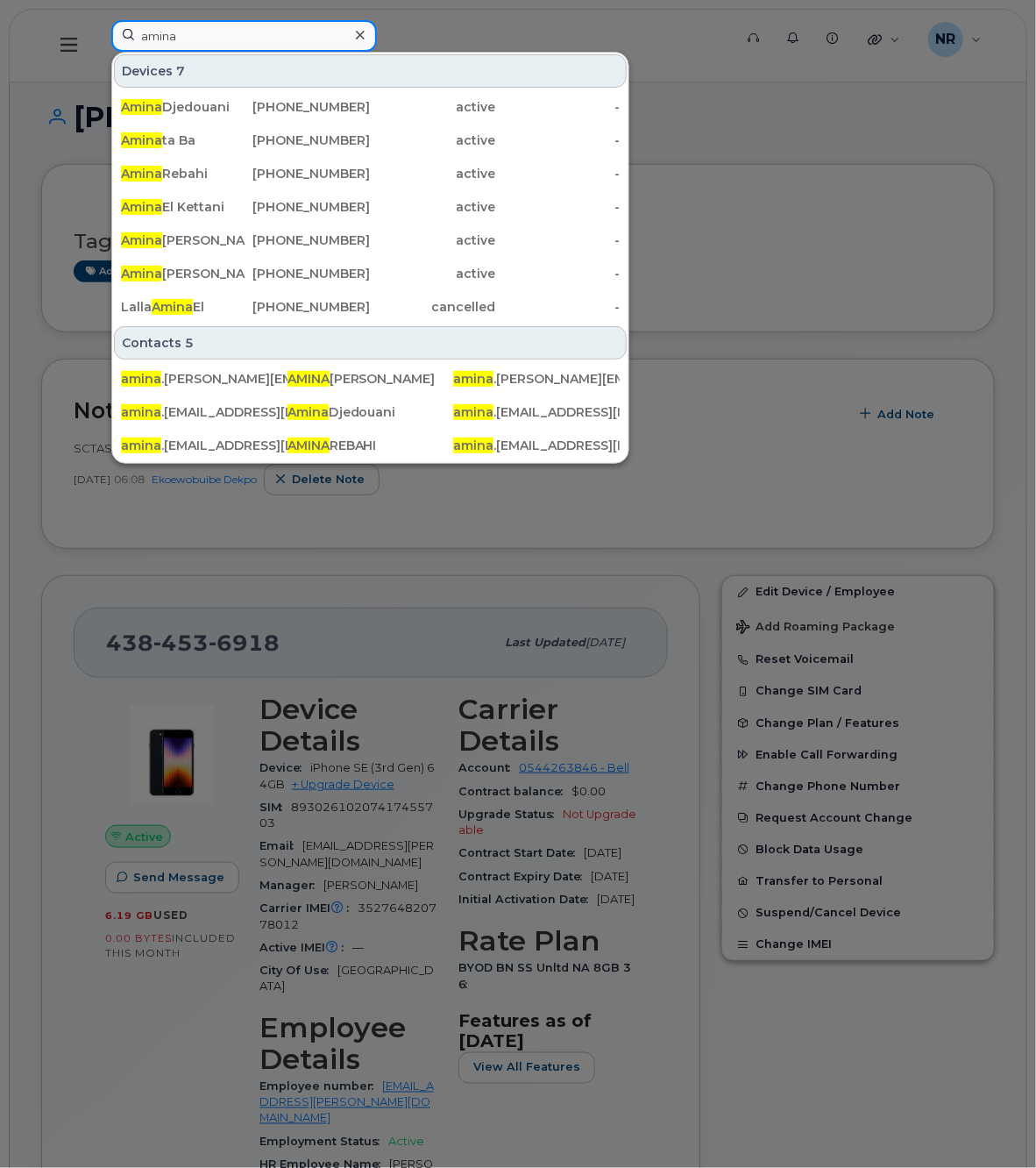
drag, startPoint x: 204, startPoint y: 37, endPoint x: 127, endPoint y: 34, distance: 77.1
click at [127, 34] on input "amina" at bounding box center [243, 36] width 265 height 32
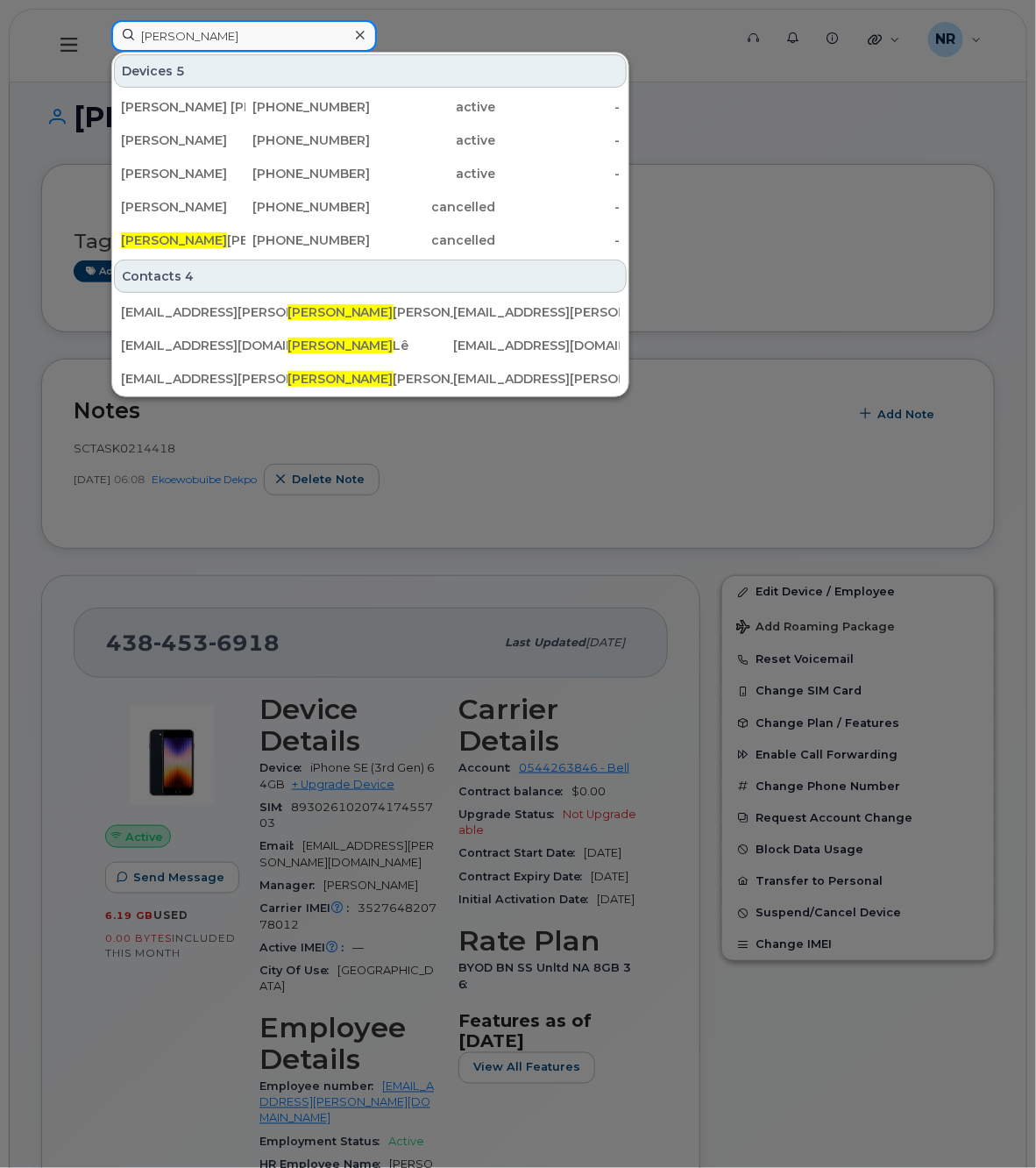
click at [252, 36] on input "[PERSON_NAME]" at bounding box center [243, 36] width 265 height 32
drag, startPoint x: 241, startPoint y: 33, endPoint x: 101, endPoint y: 29, distance: 140.1
click at [101, 29] on div "[PERSON_NAME] 5 [PERSON_NAME] [PERSON_NAME] [PHONE_NUMBER] active - [PERSON_NAM…" at bounding box center [416, 45] width 638 height 50
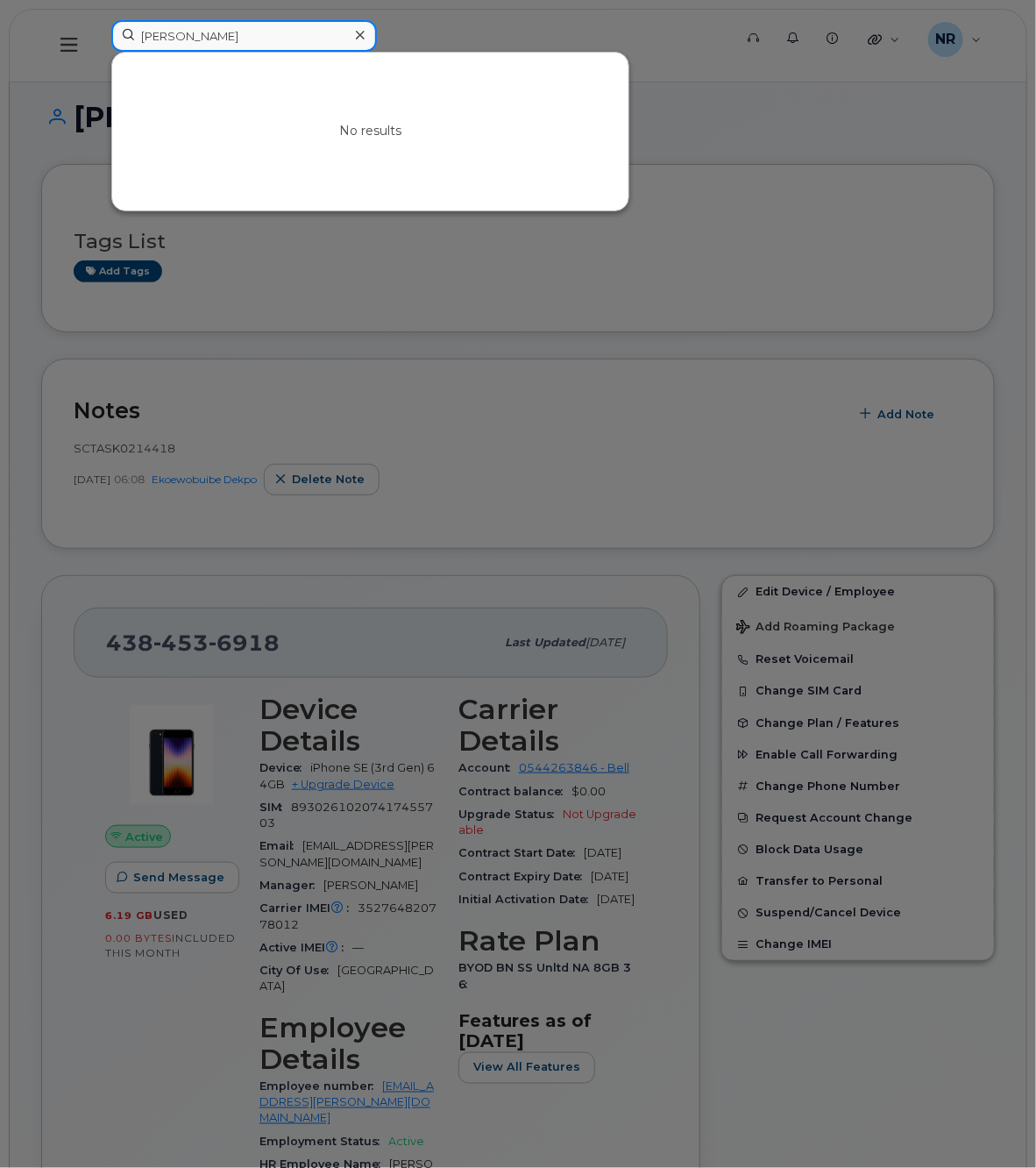
drag, startPoint x: 213, startPoint y: 32, endPoint x: 99, endPoint y: 25, distance: 114.2
click at [99, 25] on div "[PERSON_NAME] No results" at bounding box center [416, 45] width 638 height 50
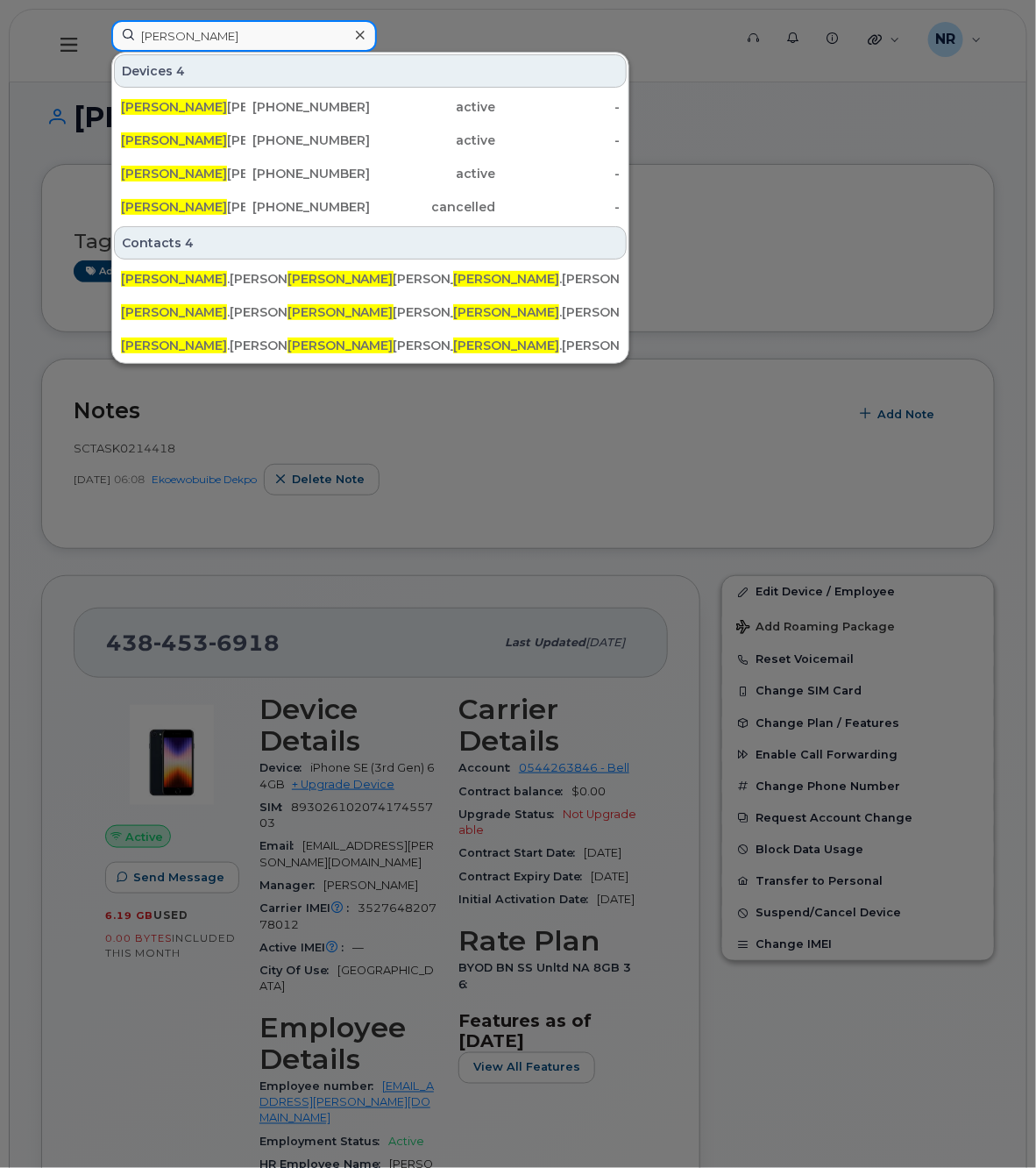
drag, startPoint x: 235, startPoint y: 47, endPoint x: 127, endPoint y: 37, distance: 108.5
click at [127, 37] on input "[PERSON_NAME]" at bounding box center [243, 36] width 265 height 32
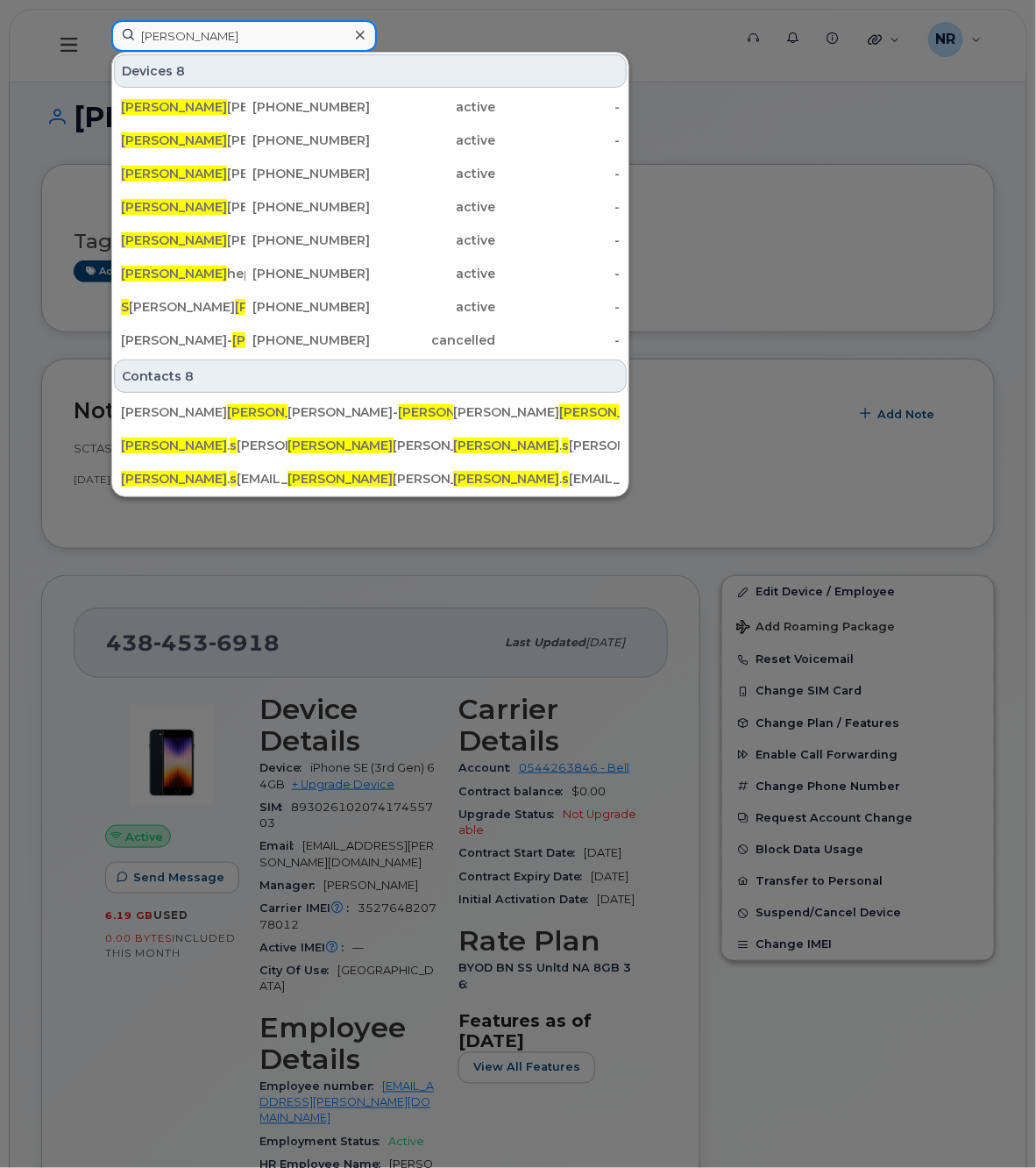
drag, startPoint x: 199, startPoint y: 33, endPoint x: 111, endPoint y: 37, distance: 88.1
click at [111, 37] on input "[PERSON_NAME]" at bounding box center [243, 36] width 265 height 32
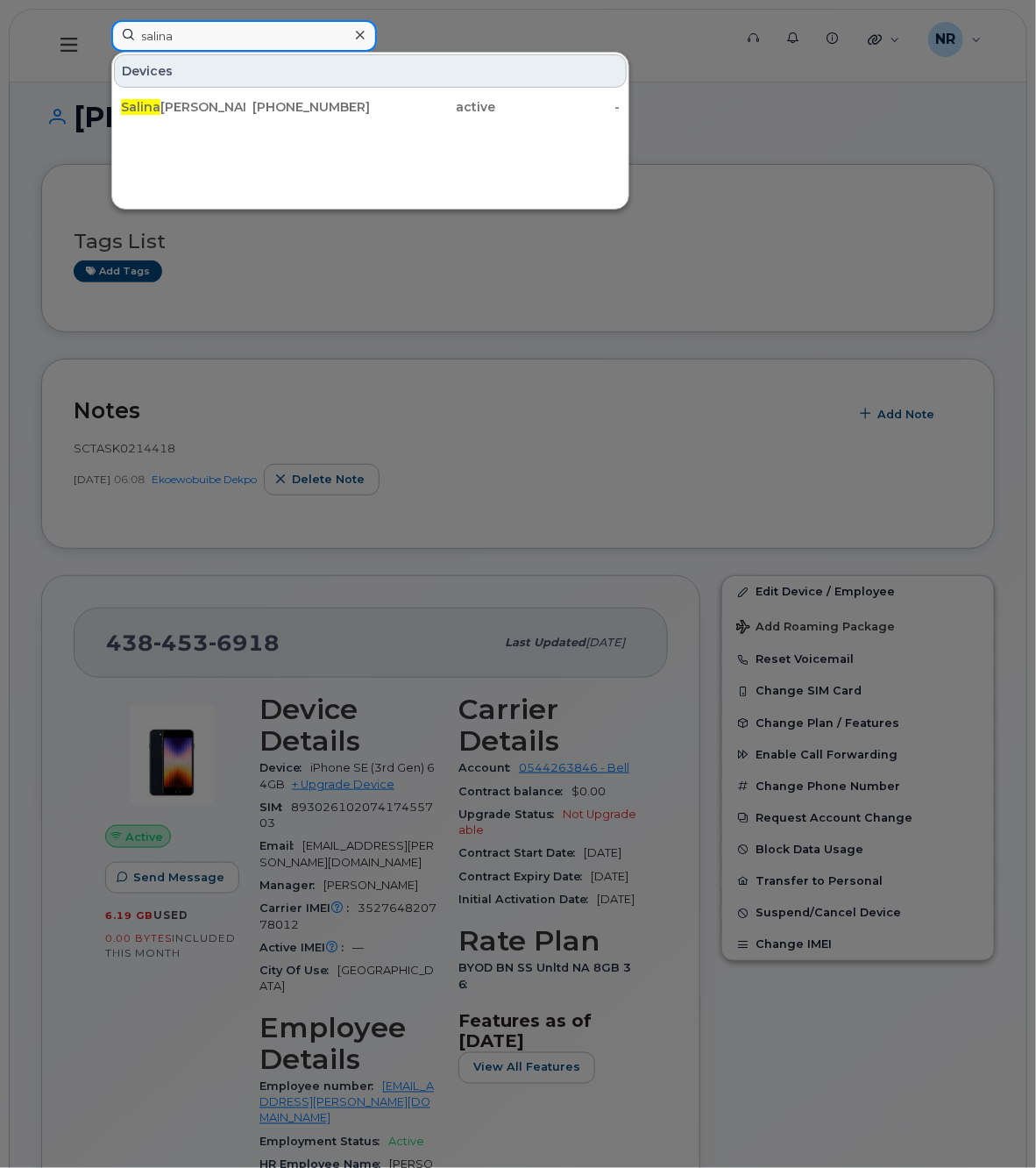
drag, startPoint x: 236, startPoint y: 31, endPoint x: 52, endPoint y: 52, distance: 185.2
click at [97, 52] on div "salina Devices [PERSON_NAME] [PHONE_NUMBER] active -" at bounding box center [416, 45] width 638 height 50
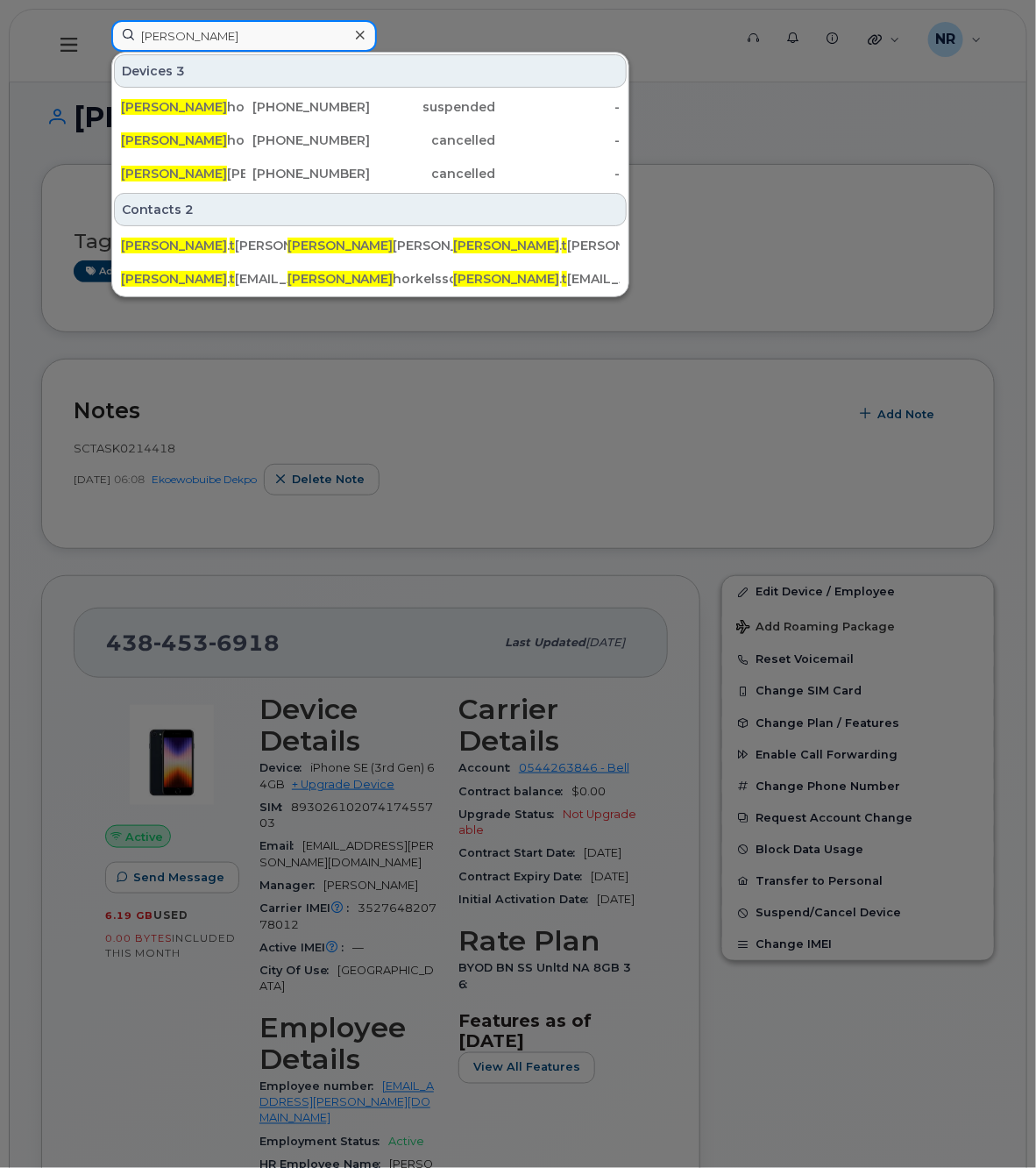
drag, startPoint x: 203, startPoint y: 40, endPoint x: 101, endPoint y: 37, distance: 102.0
click at [101, 37] on div "[PERSON_NAME] 3 [PERSON_NAME] [PHONE_NUMBER] suspended - [PERSON_NAME] [PHONE_N…" at bounding box center [416, 45] width 638 height 50
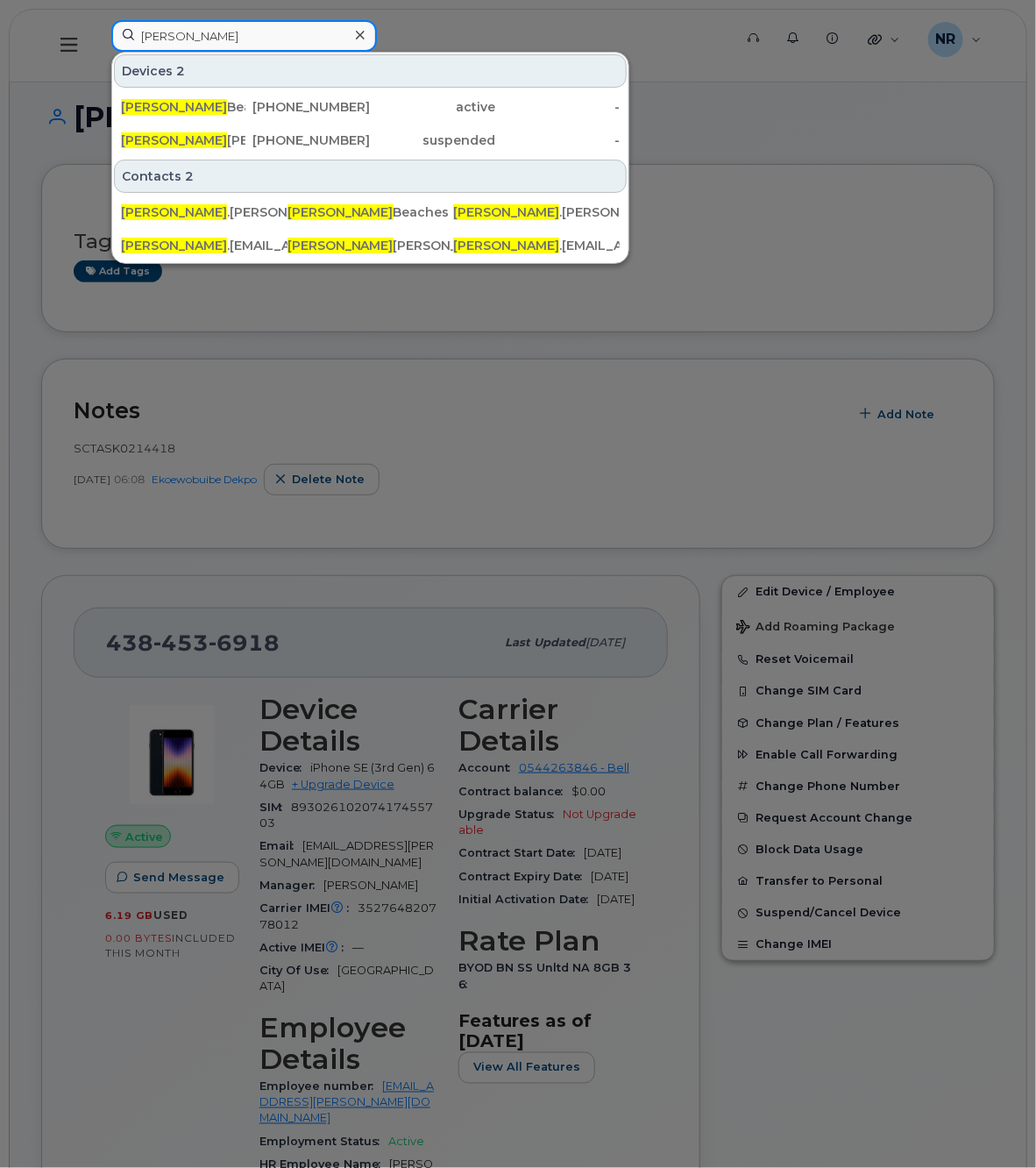
drag, startPoint x: 196, startPoint y: 27, endPoint x: -6, endPoint y: 27, distance: 202.0
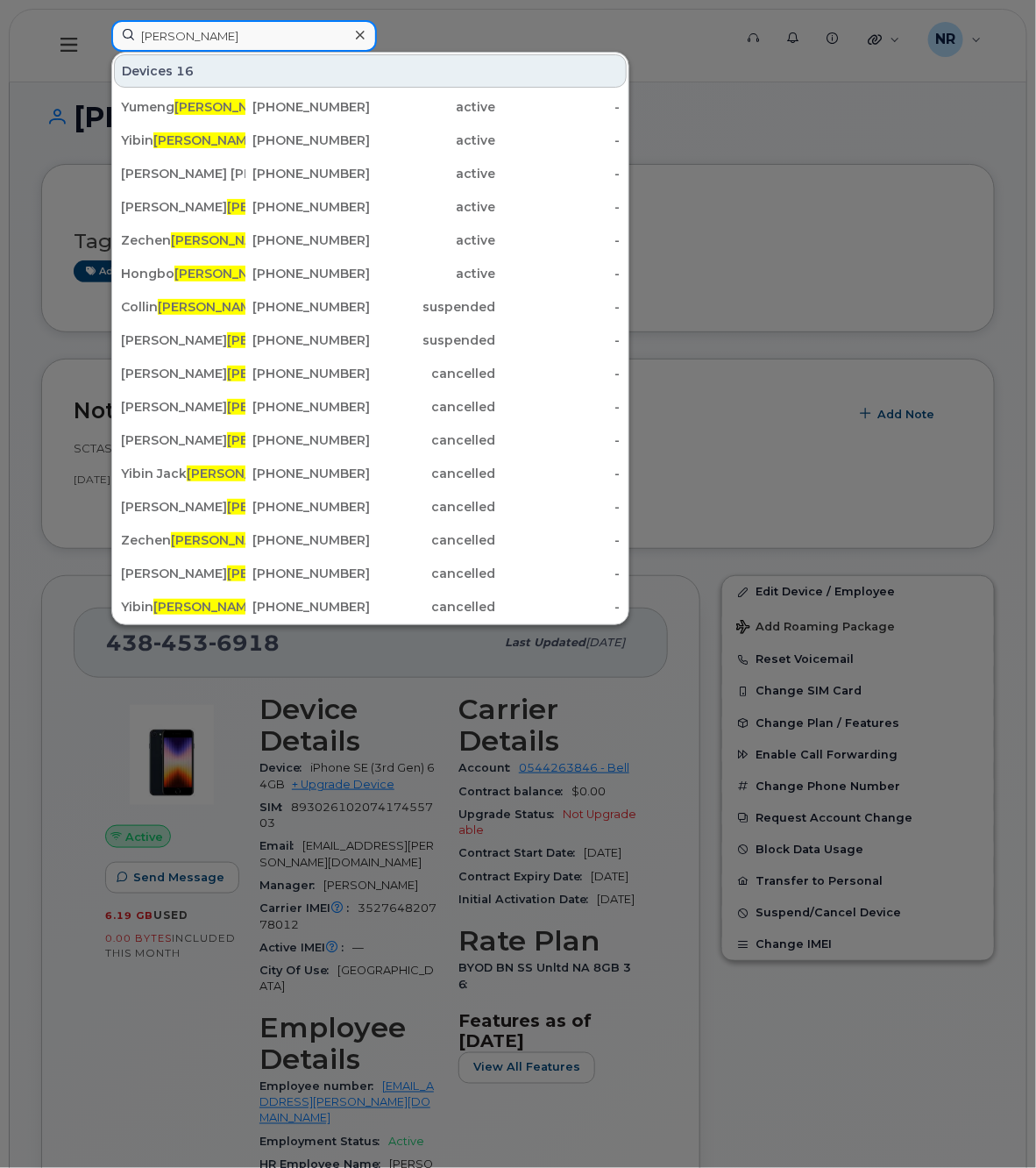
drag, startPoint x: 198, startPoint y: 40, endPoint x: 114, endPoint y: 40, distance: 84.0
click at [114, 40] on input "[PERSON_NAME]" at bounding box center [243, 36] width 265 height 32
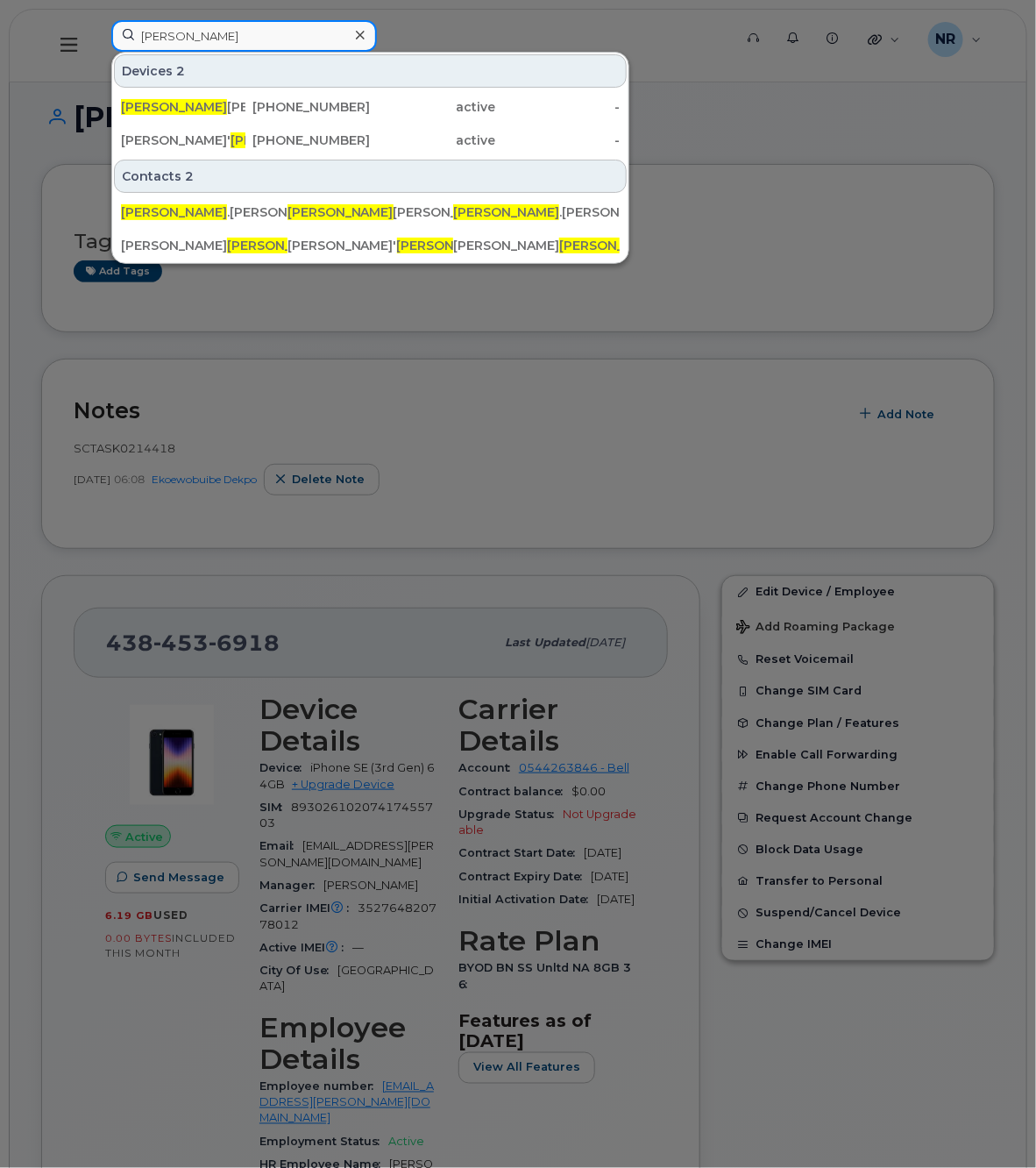
drag, startPoint x: 226, startPoint y: 38, endPoint x: 111, endPoint y: 38, distance: 115.0
click at [111, 38] on input "[PERSON_NAME]" at bounding box center [243, 36] width 265 height 32
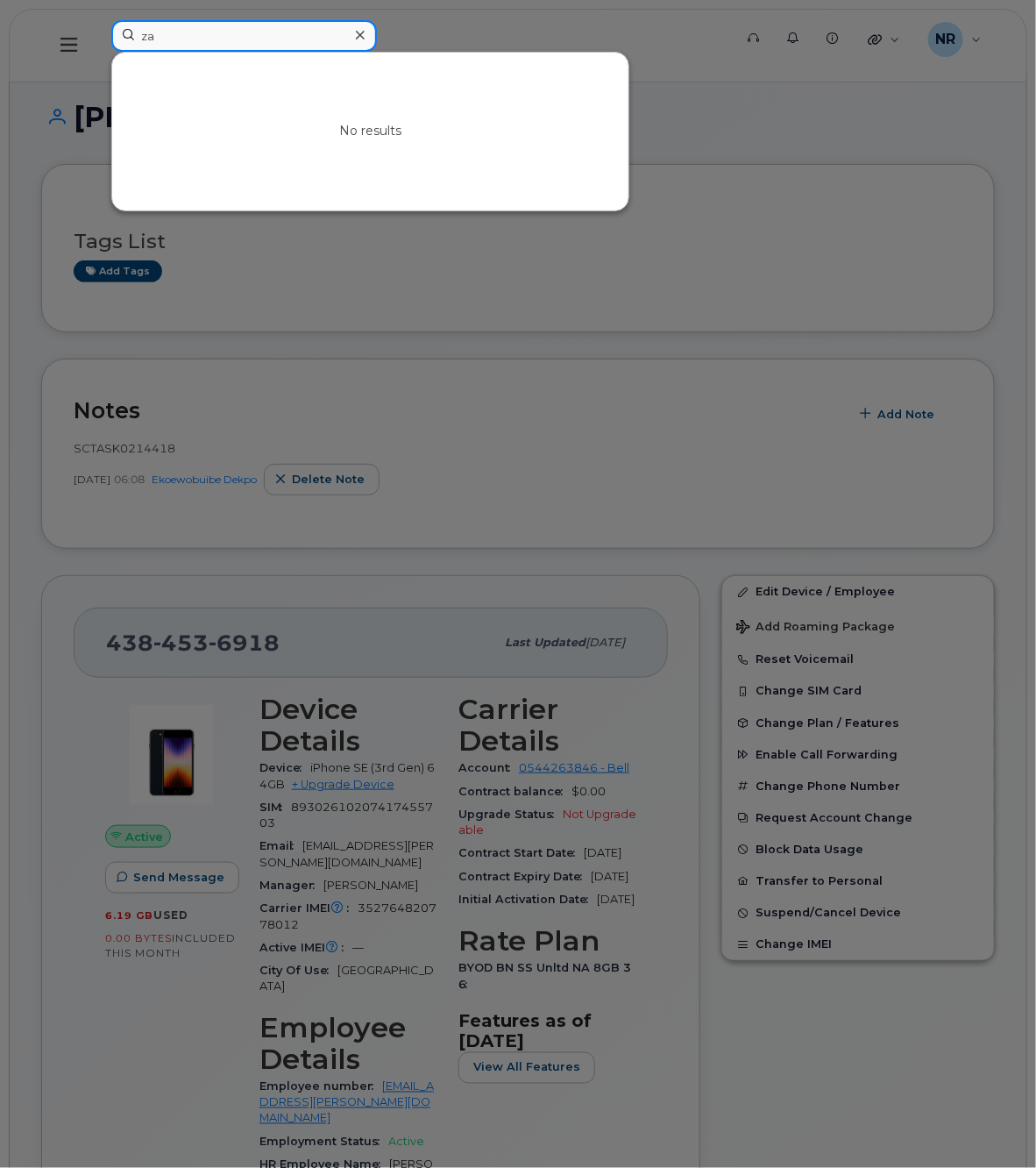
type input "z"
drag, startPoint x: 197, startPoint y: 32, endPoint x: 61, endPoint y: 29, distance: 136.0
click at [97, 29] on div "yorick No results" at bounding box center [416, 45] width 638 height 50
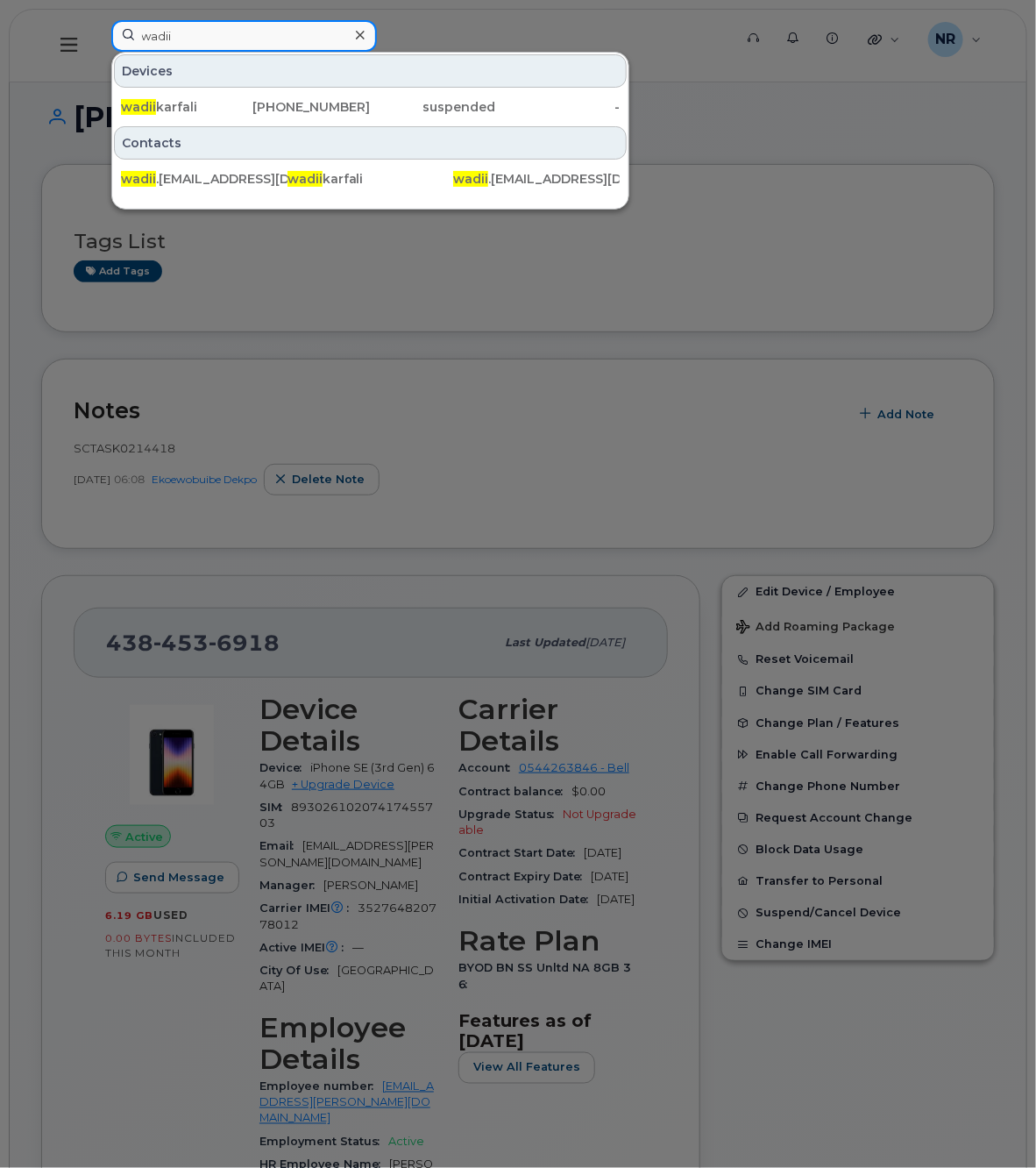
drag, startPoint x: 222, startPoint y: 27, endPoint x: 5, endPoint y: 33, distance: 217.1
click at [97, 33] on div "wadii Devices wadii karfali [PHONE_NUMBER] suspended - Contacts wadii .[EMAIL_A…" at bounding box center [416, 45] width 638 height 50
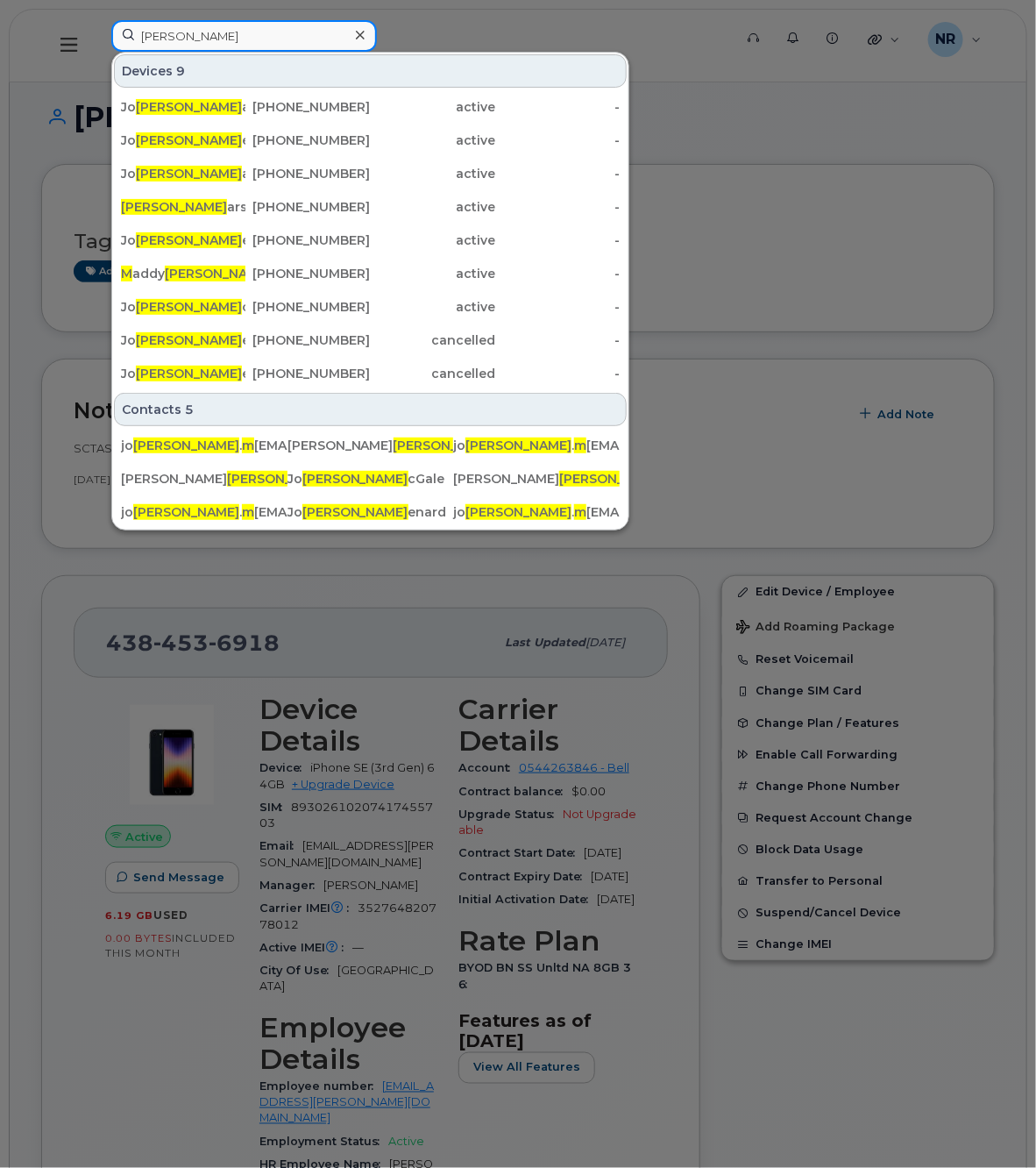
drag, startPoint x: 176, startPoint y: 36, endPoint x: 139, endPoint y: 35, distance: 37.0
click at [139, 35] on input "[PERSON_NAME]" at bounding box center [243, 36] width 265 height 32
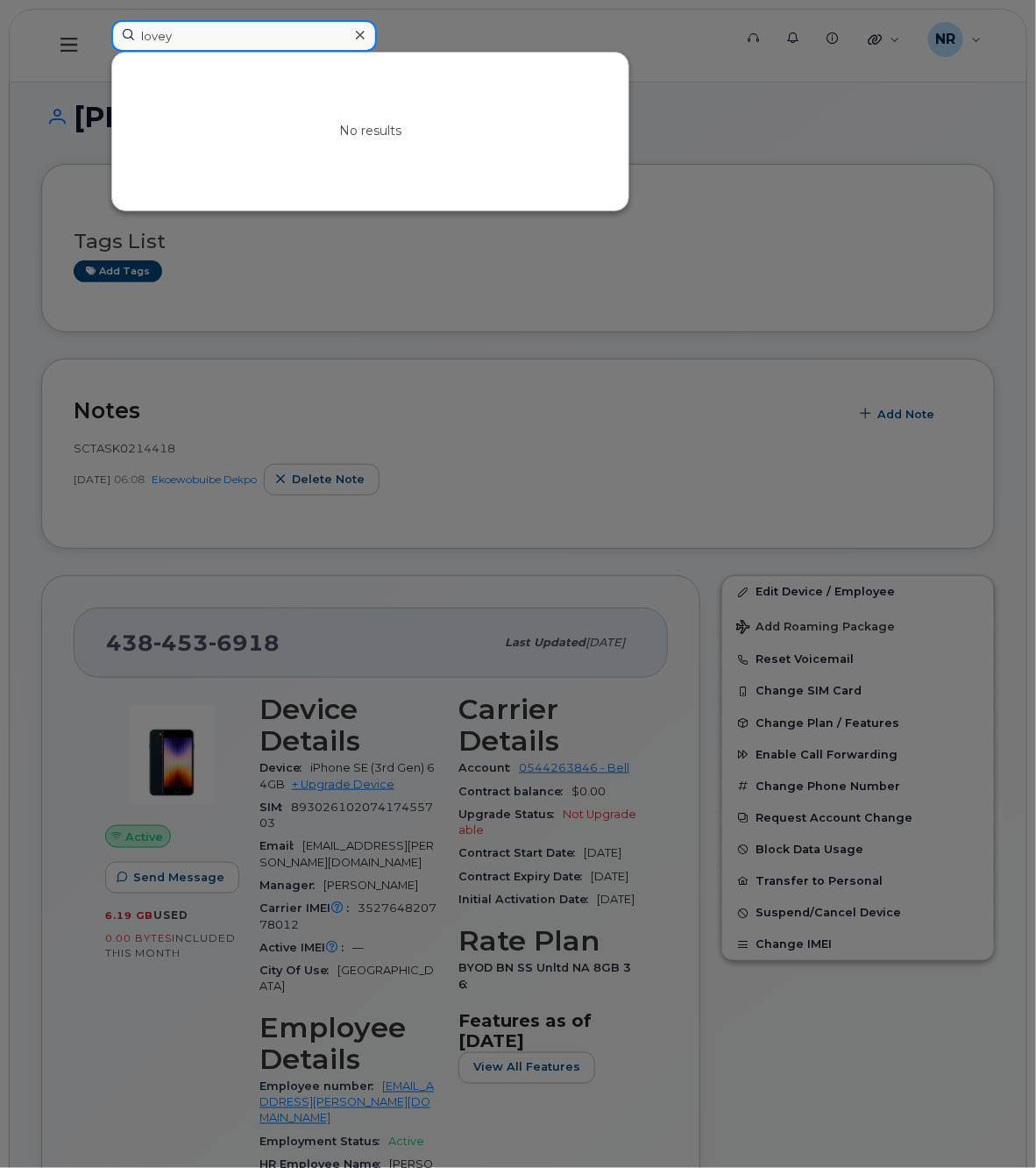
type input "lovey"
click at [362, 33] on icon at bounding box center [360, 35] width 9 height 9
